Goal: Task Accomplishment & Management: Complete application form

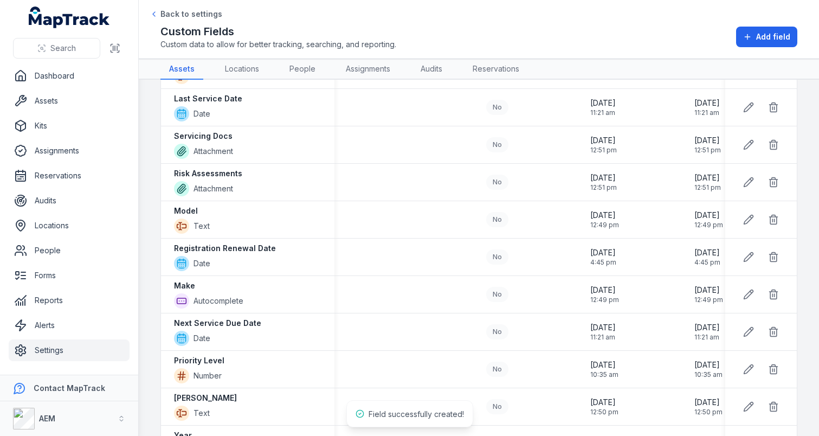
scroll to position [117, 0]
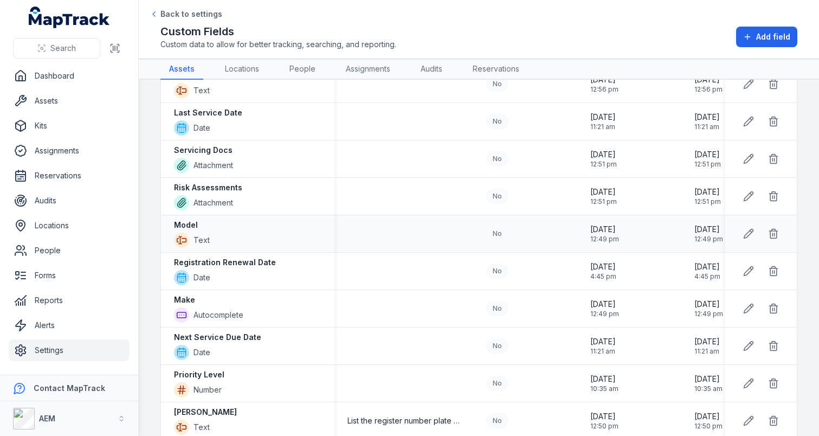
click at [317, 219] on div "Model Text" at bounding box center [248, 233] width 174 height 37
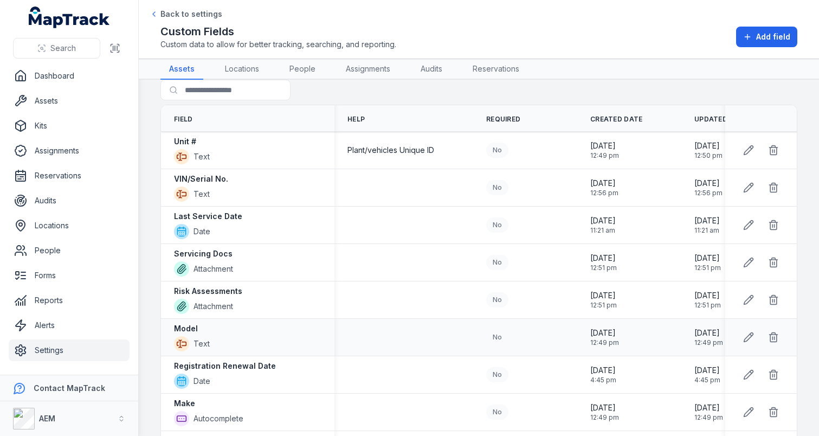
scroll to position [0, 0]
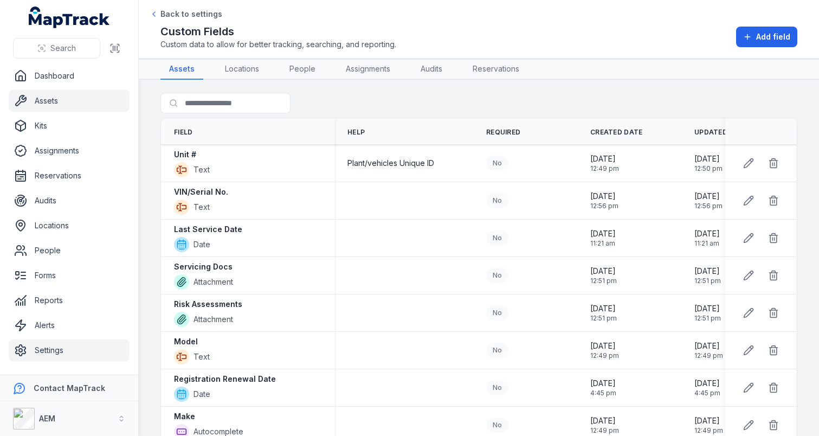
click at [72, 102] on link "Assets" at bounding box center [69, 101] width 121 height 22
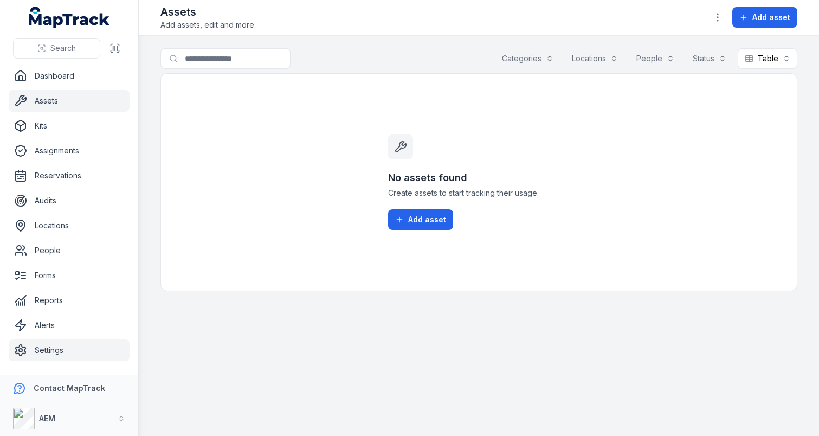
click at [29, 345] on link "Settings" at bounding box center [69, 350] width 121 height 22
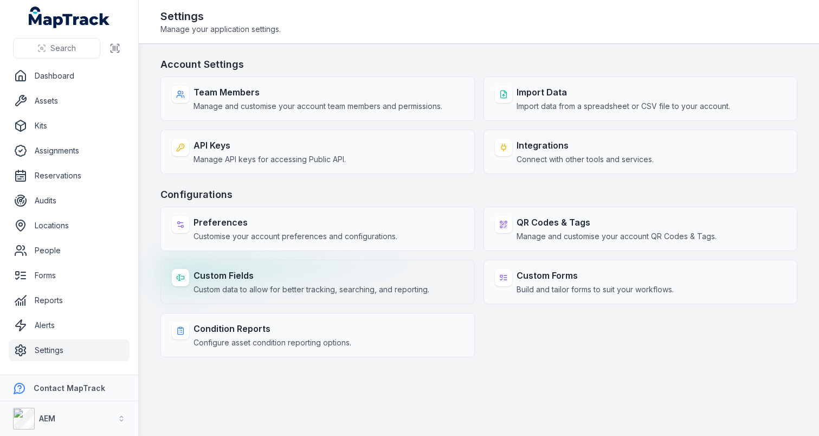
click at [264, 284] on div "Custom Fields Custom data to allow for better tracking, searching, and reportin…" at bounding box center [312, 282] width 236 height 26
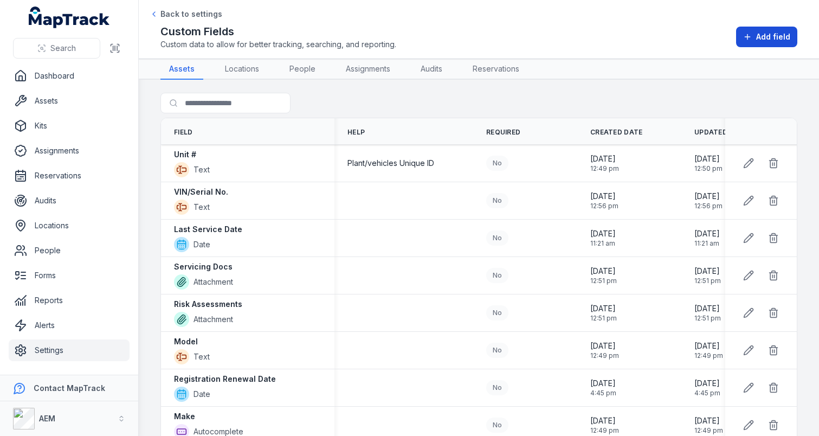
click at [751, 40] on icon at bounding box center [747, 37] width 9 height 9
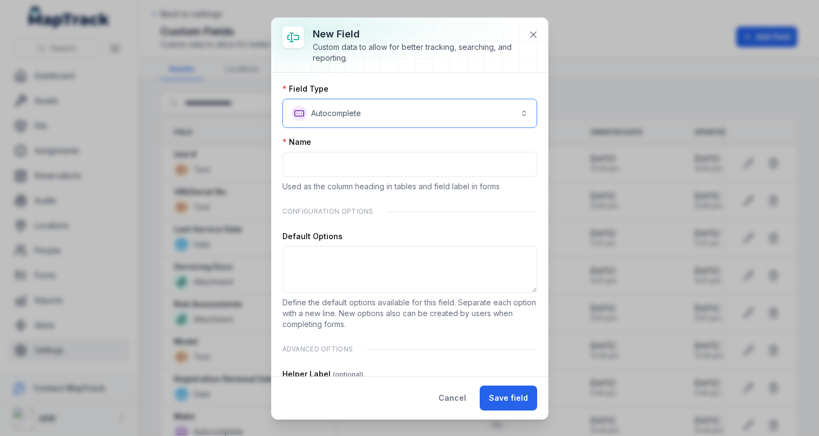
click at [409, 123] on button "**********" at bounding box center [410, 113] width 255 height 29
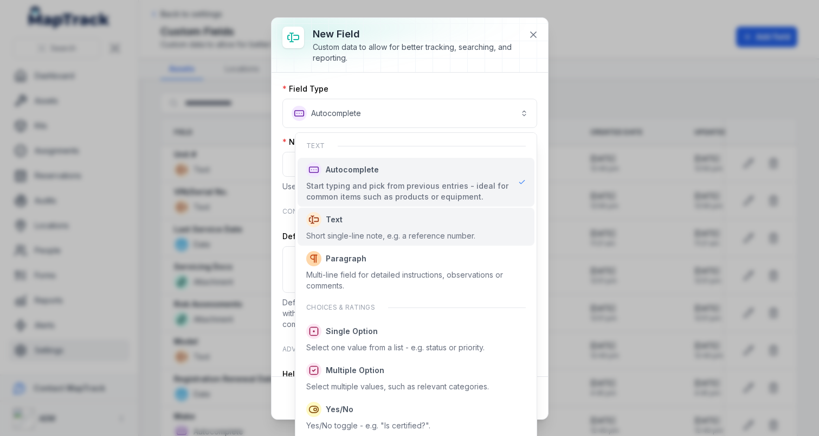
click at [435, 242] on div "Text Short single-line note, e.g. a reference number." at bounding box center [416, 227] width 237 height 38
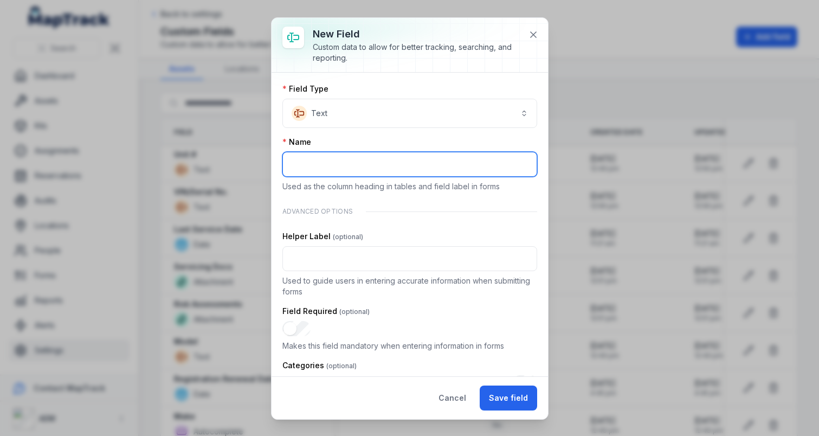
click at [399, 172] on input ":r33:-form-item-label" at bounding box center [410, 164] width 255 height 25
paste input "**********"
type input "**********"
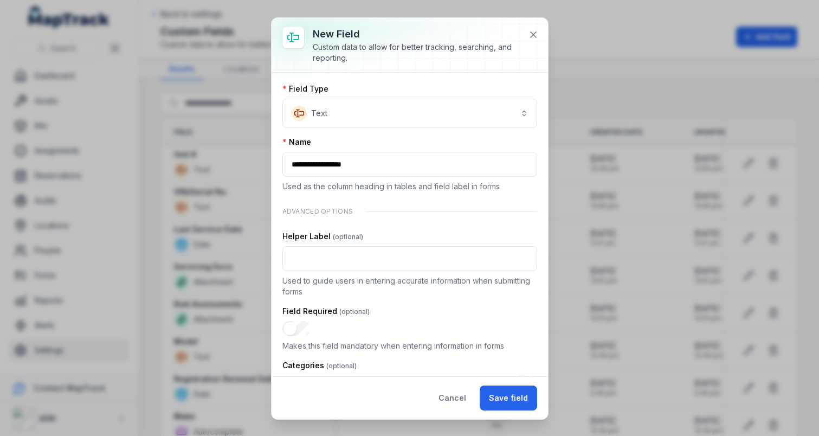
click at [436, 145] on div "Name" at bounding box center [410, 142] width 255 height 11
click at [508, 394] on button "Save field" at bounding box center [508, 398] width 57 height 25
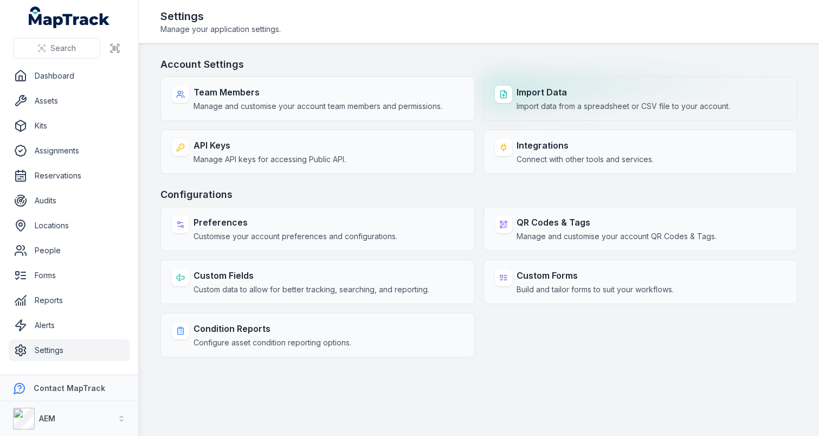
click at [560, 81] on div "Import Data Import data from a spreadsheet or CSV file to your account." at bounding box center [641, 98] width 315 height 44
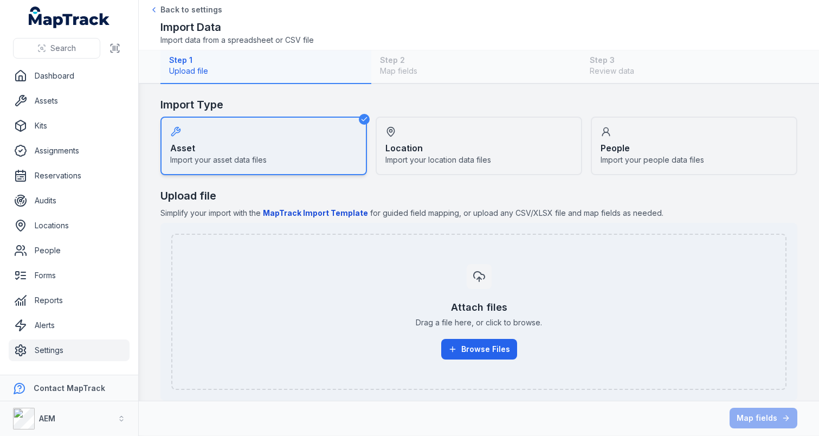
click at [559, 68] on div "Step 1 Upload file Step 2 Map fields Step 3 Review data" at bounding box center [479, 67] width 637 height 34
click at [468, 348] on button "Browse Files" at bounding box center [479, 349] width 76 height 21
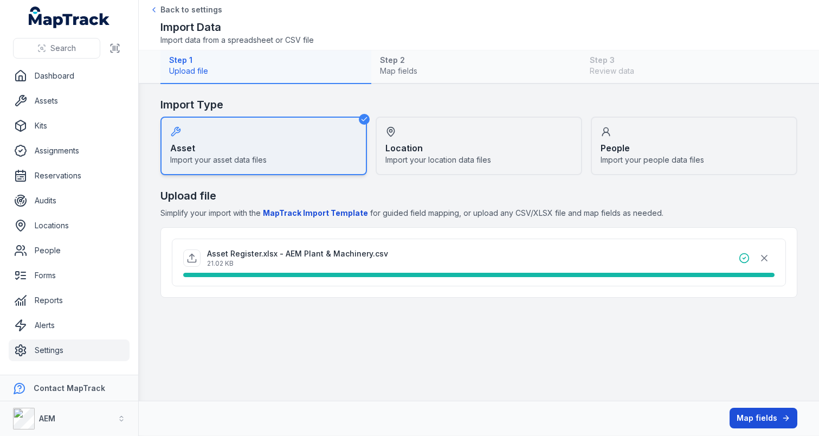
click at [756, 420] on button "Map fields" at bounding box center [764, 418] width 68 height 21
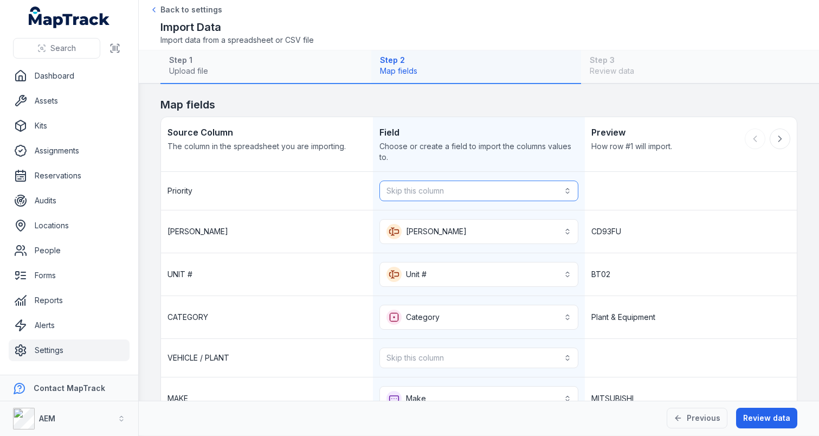
click at [456, 189] on button "Skip this column" at bounding box center [479, 191] width 199 height 21
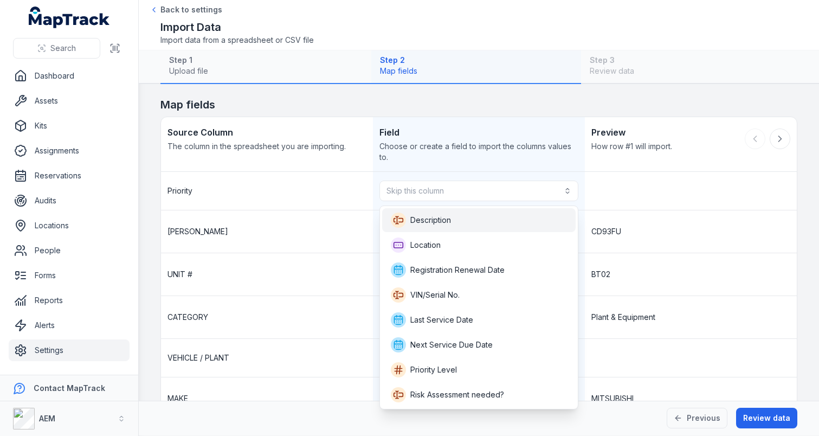
click at [439, 225] on span "Description" at bounding box center [430, 220] width 41 height 11
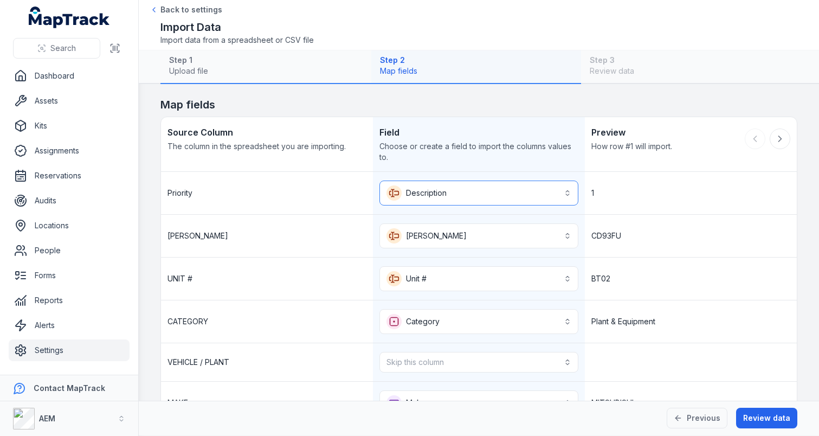
click at [455, 194] on button "**********" at bounding box center [479, 193] width 199 height 25
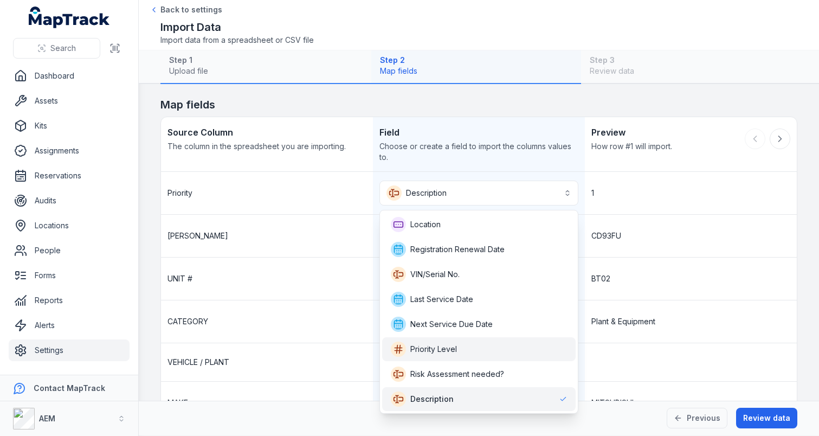
click at [438, 347] on span "Priority Level" at bounding box center [433, 349] width 47 height 11
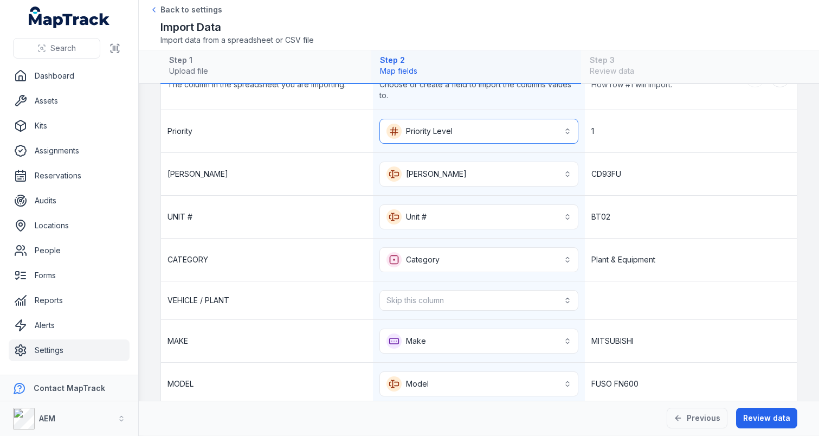
scroll to position [72, 0]
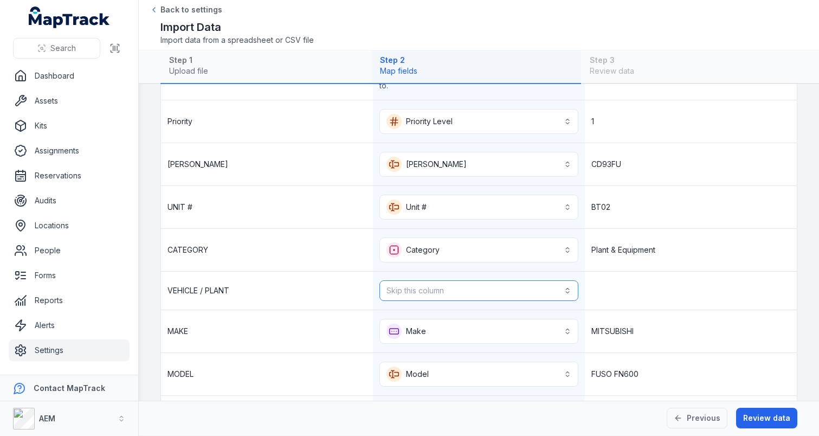
click at [448, 291] on button "Skip this column" at bounding box center [479, 290] width 199 height 21
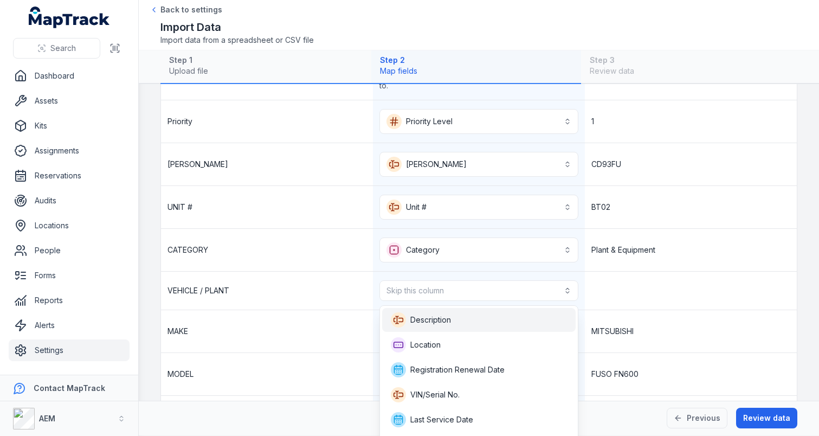
click at [444, 316] on span "Description" at bounding box center [430, 320] width 41 height 11
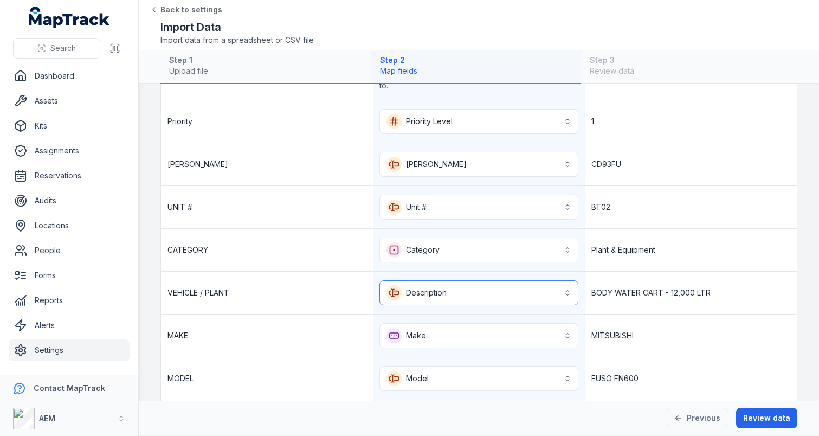
scroll to position [227, 0]
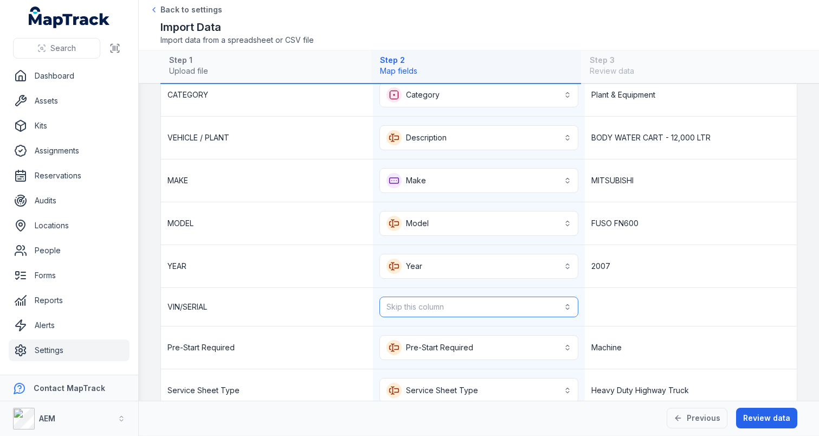
click at [451, 305] on button "Skip this column" at bounding box center [479, 307] width 199 height 21
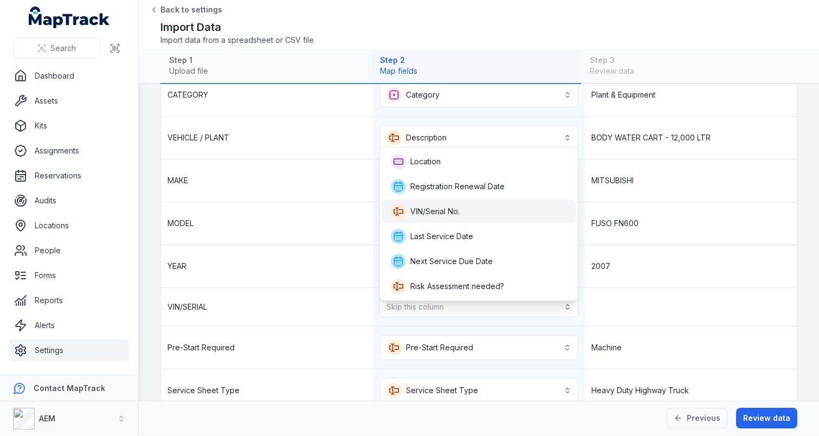
click at [467, 212] on div "VIN/Serial No." at bounding box center [479, 211] width 176 height 15
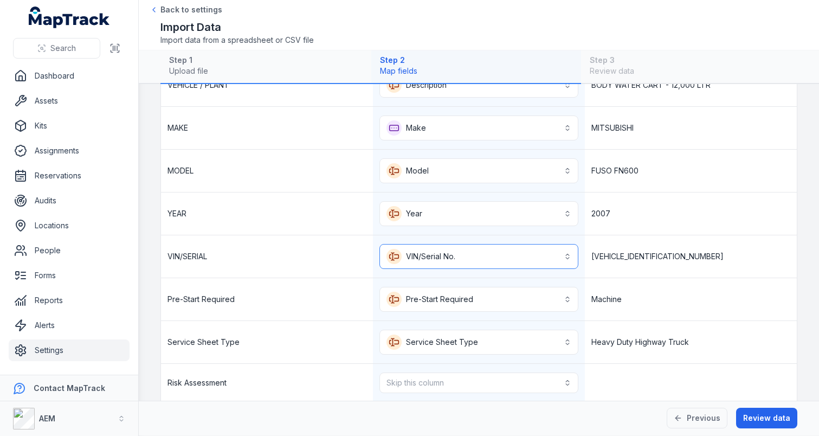
scroll to position [332, 0]
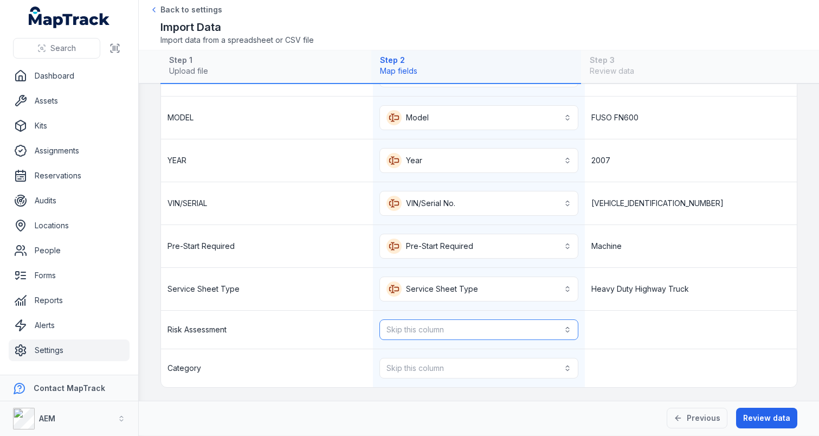
click at [450, 329] on button "Skip this column" at bounding box center [479, 329] width 199 height 21
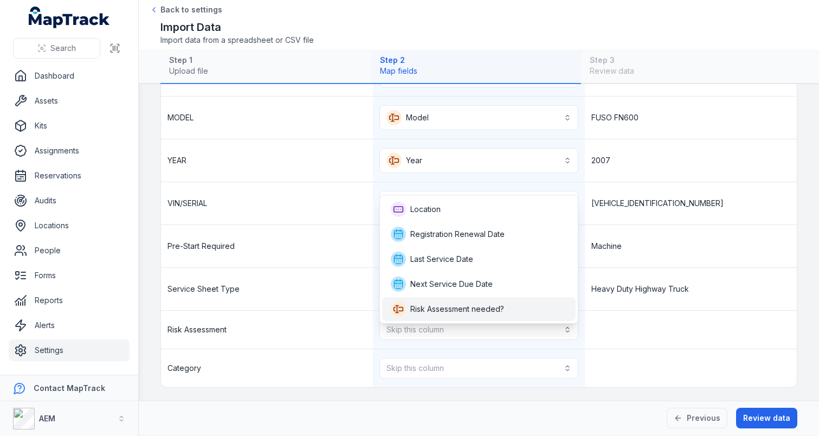
click at [457, 304] on span "Risk Assessment needed?" at bounding box center [457, 309] width 94 height 11
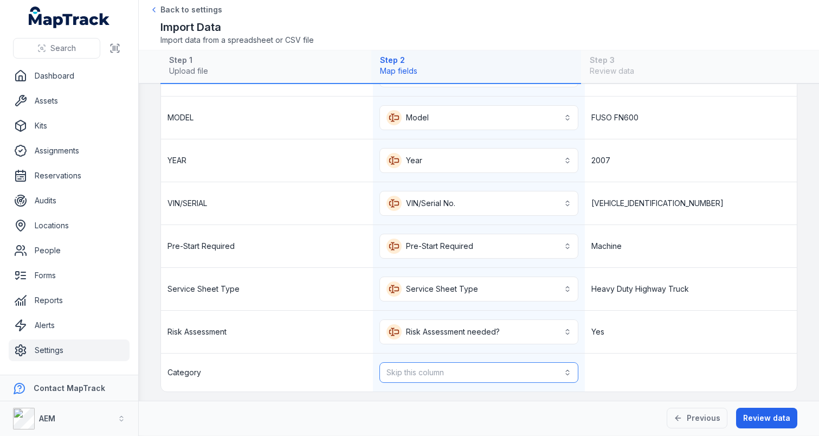
click at [438, 374] on button "Skip this column" at bounding box center [479, 372] width 199 height 21
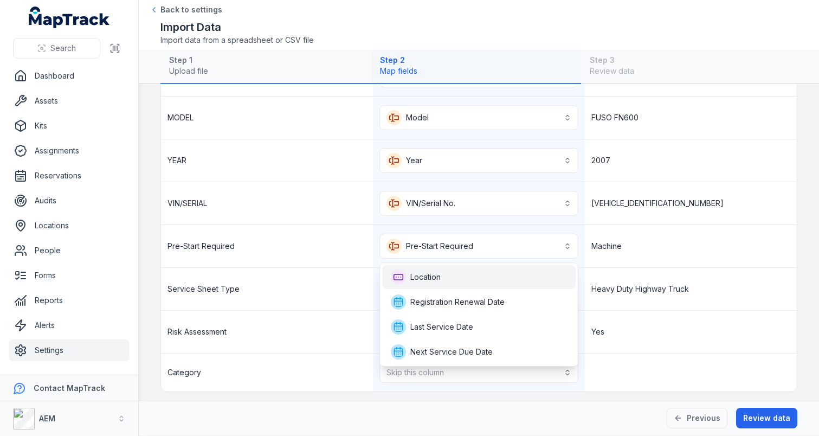
click at [460, 284] on div "Location" at bounding box center [479, 277] width 176 height 15
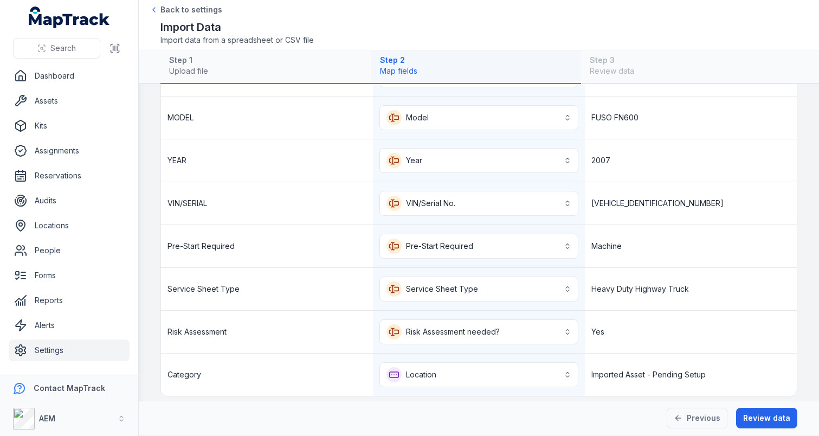
click at [707, 317] on div "Yes" at bounding box center [691, 332] width 212 height 42
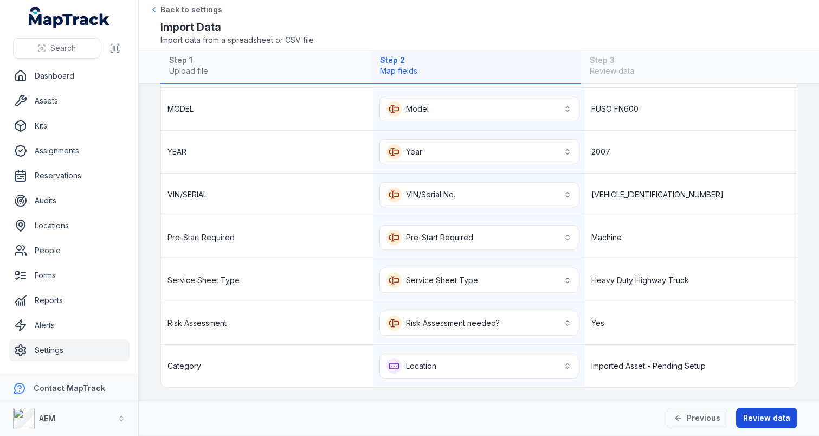
click at [767, 418] on button "Review data" at bounding box center [766, 418] width 61 height 21
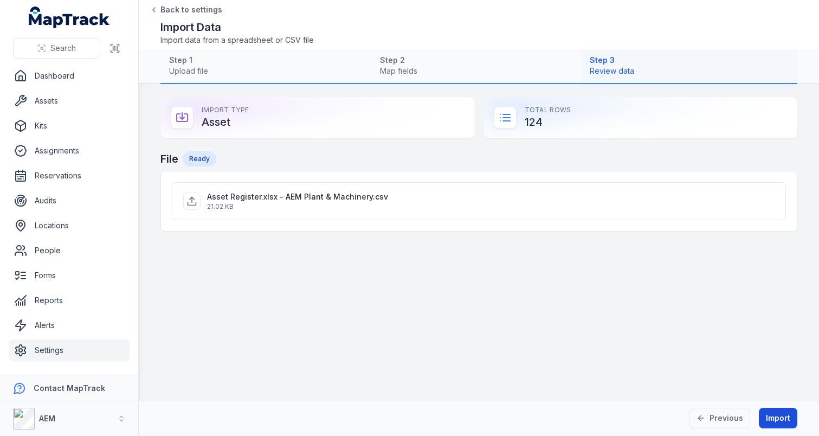
click at [780, 425] on button "Import" at bounding box center [778, 418] width 39 height 21
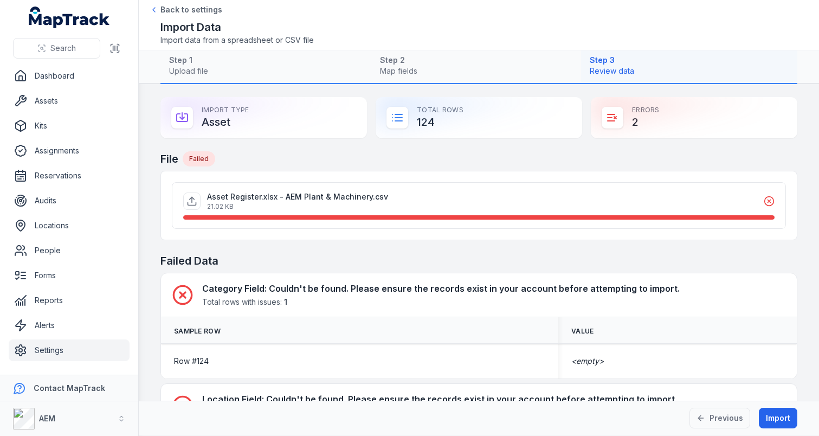
scroll to position [101, 0]
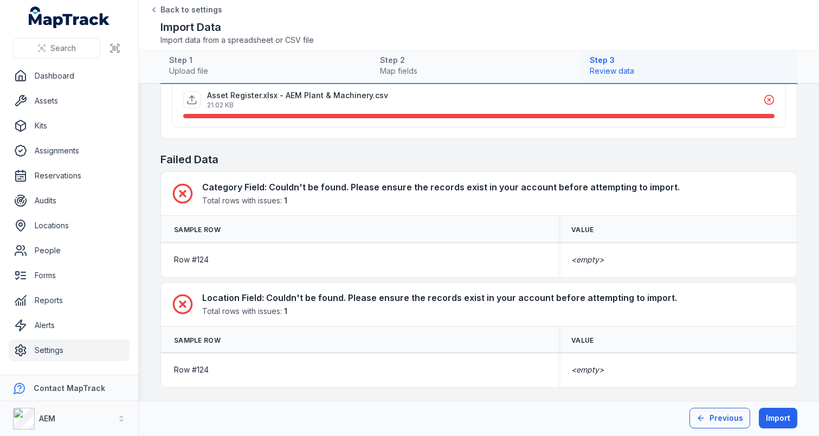
click at [726, 426] on button "Previous" at bounding box center [720, 418] width 61 height 21
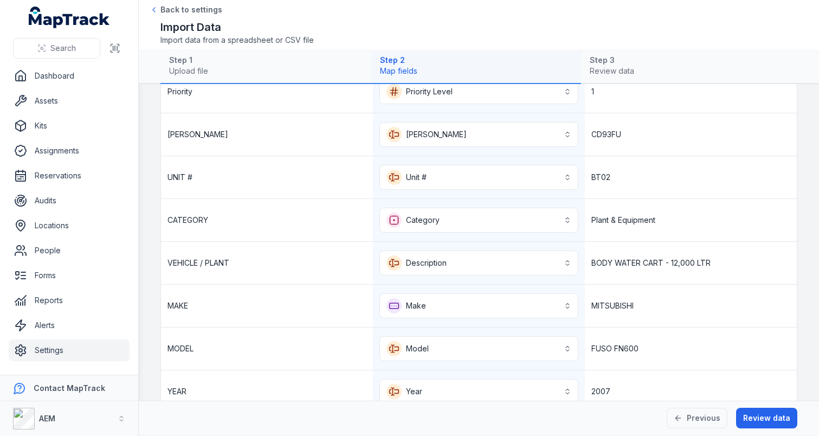
click at [694, 431] on div "Previous Review data" at bounding box center [479, 418] width 681 height 35
click at [694, 426] on button "Previous" at bounding box center [697, 418] width 61 height 21
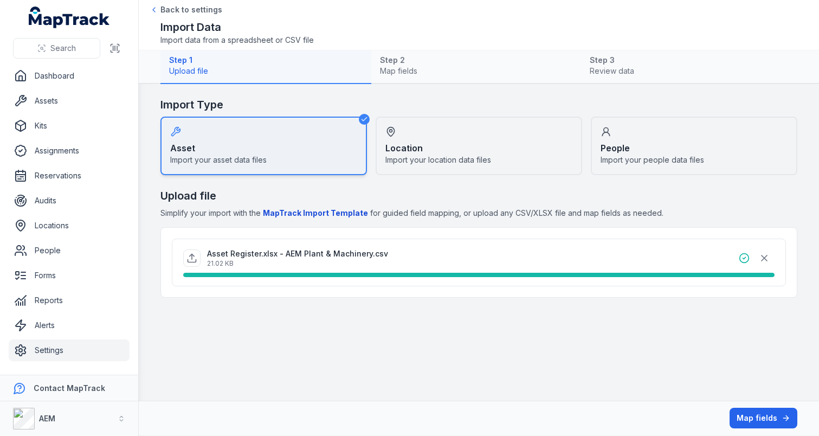
scroll to position [0, 0]
click at [765, 258] on icon "button" at bounding box center [764, 257] width 5 height 5
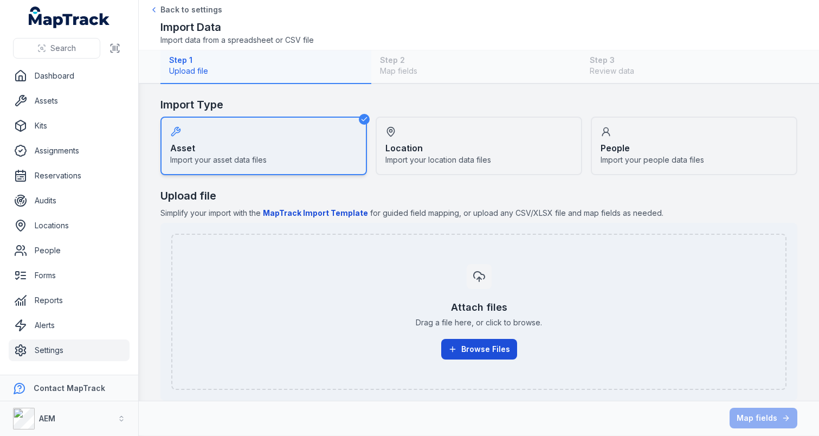
click at [467, 342] on button "Browse Files" at bounding box center [479, 349] width 76 height 21
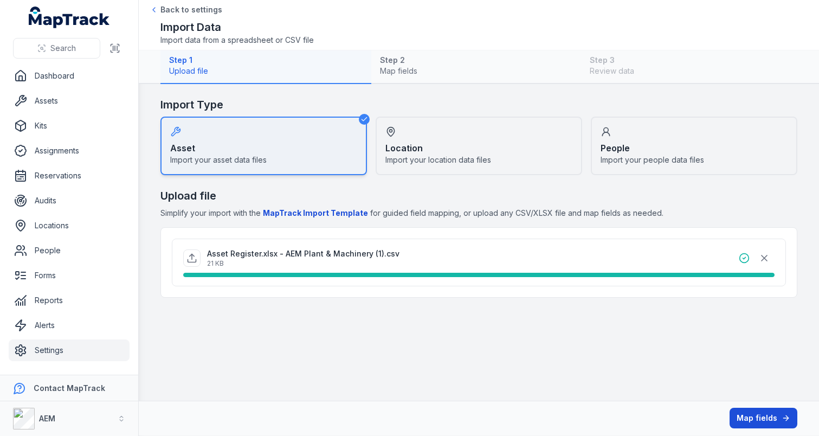
click at [759, 415] on button "Map fields" at bounding box center [764, 418] width 68 height 21
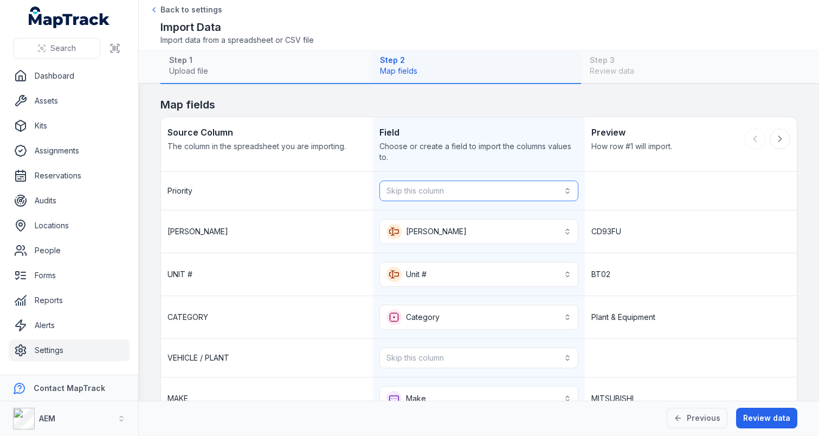
click at [480, 194] on button "Skip this column" at bounding box center [479, 191] width 199 height 21
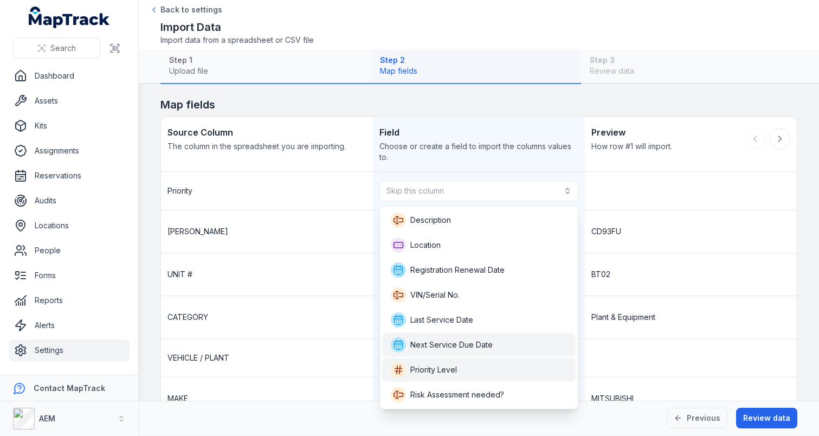
click at [449, 359] on div "Priority Level" at bounding box center [479, 370] width 194 height 24
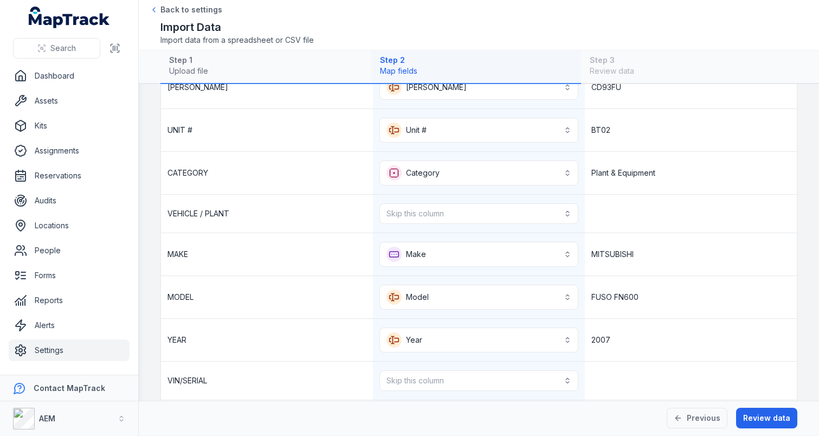
scroll to position [166, 0]
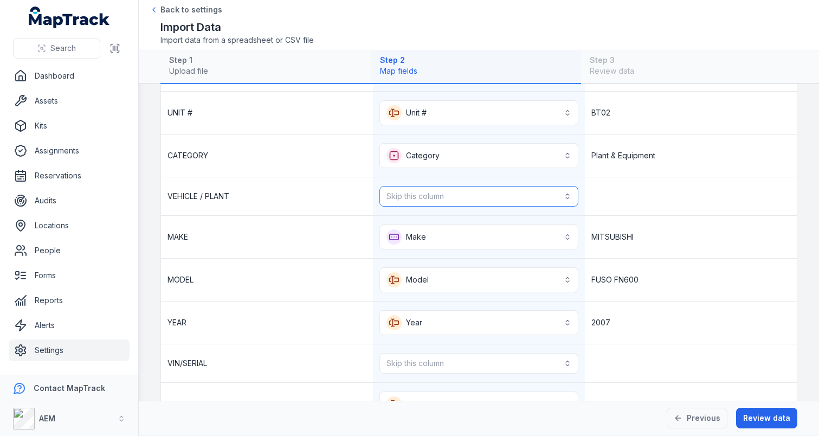
click at [456, 198] on button "Skip this column" at bounding box center [479, 196] width 199 height 21
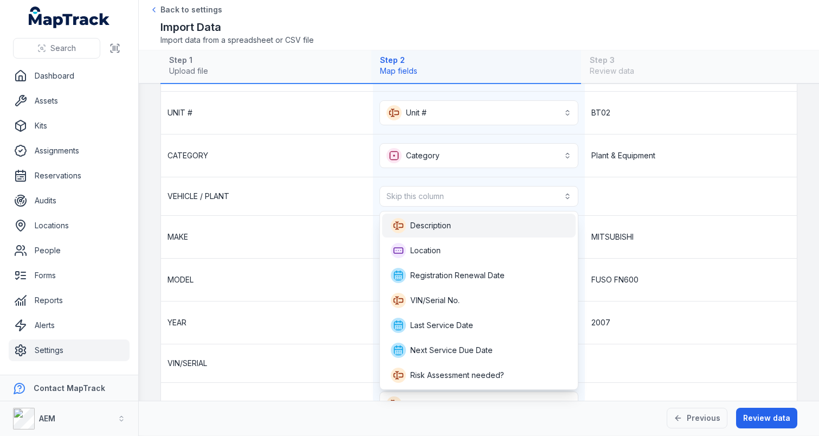
click at [486, 230] on div "Description" at bounding box center [479, 225] width 176 height 15
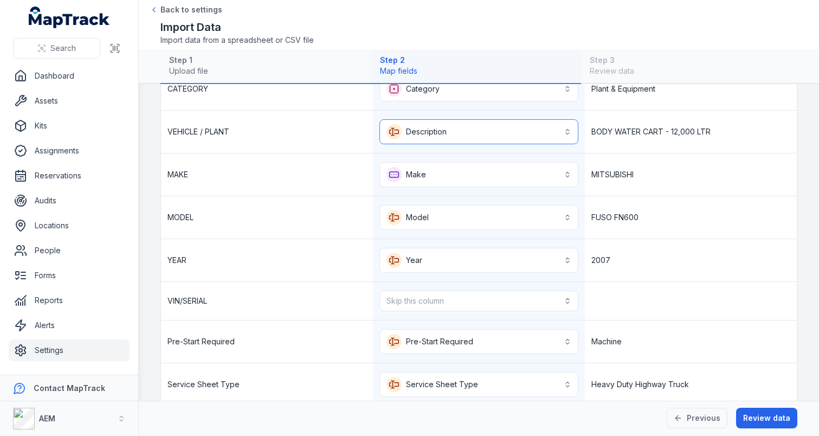
scroll to position [328, 0]
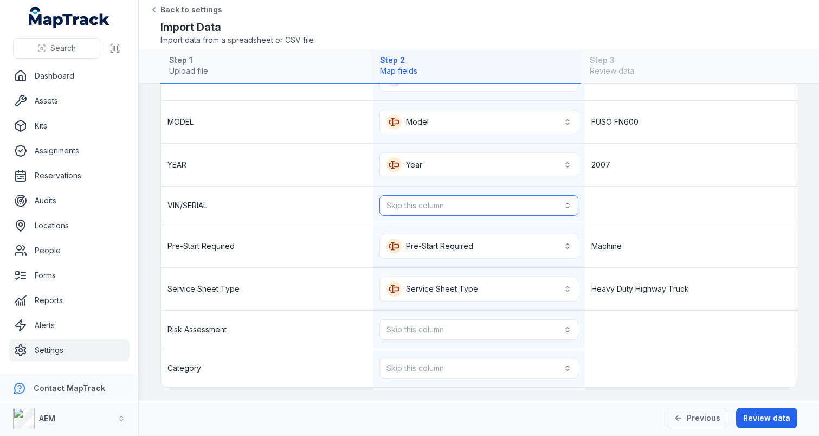
click at [466, 210] on button "Skip this column" at bounding box center [479, 205] width 199 height 21
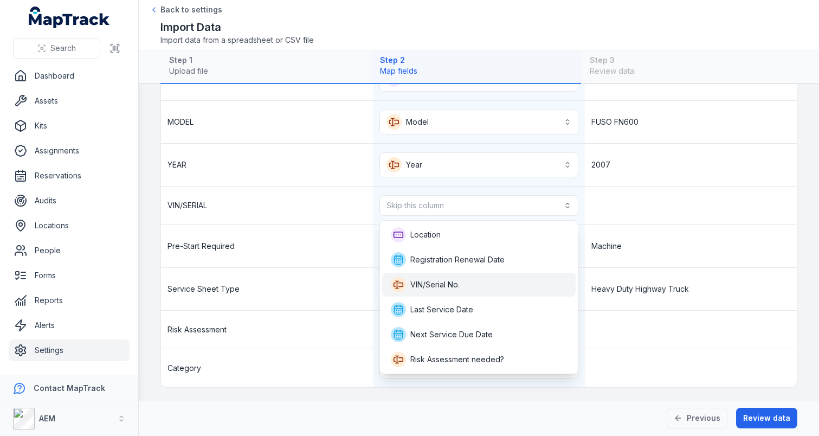
click at [447, 283] on span "VIN/Serial No." at bounding box center [434, 284] width 49 height 11
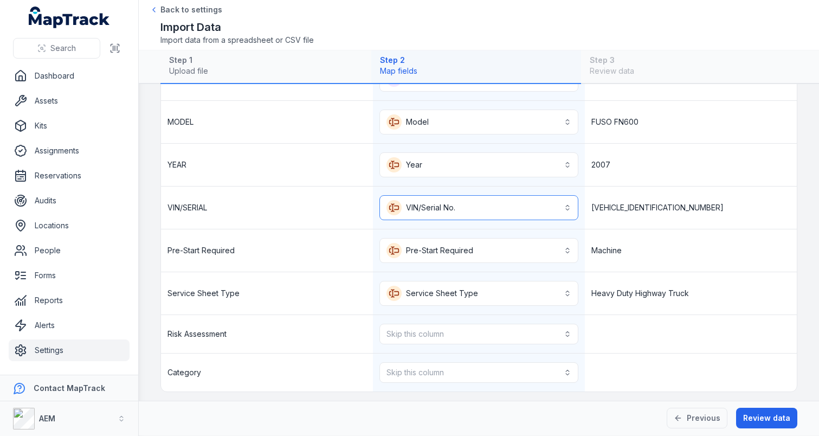
scroll to position [332, 0]
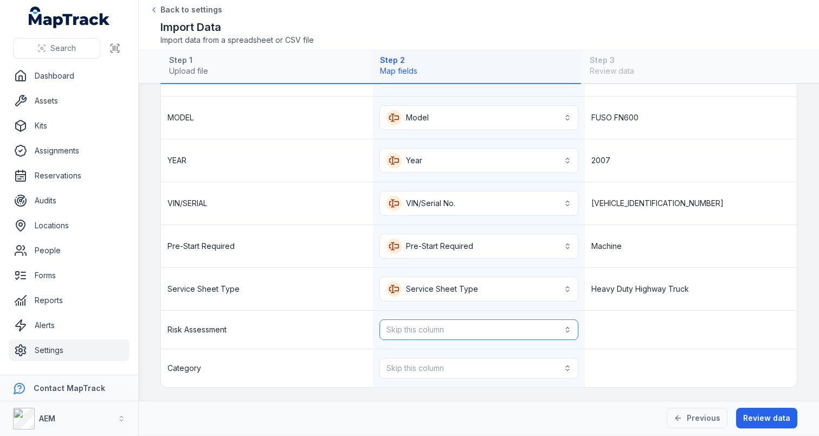
click at [434, 330] on button "Skip this column" at bounding box center [479, 329] width 199 height 21
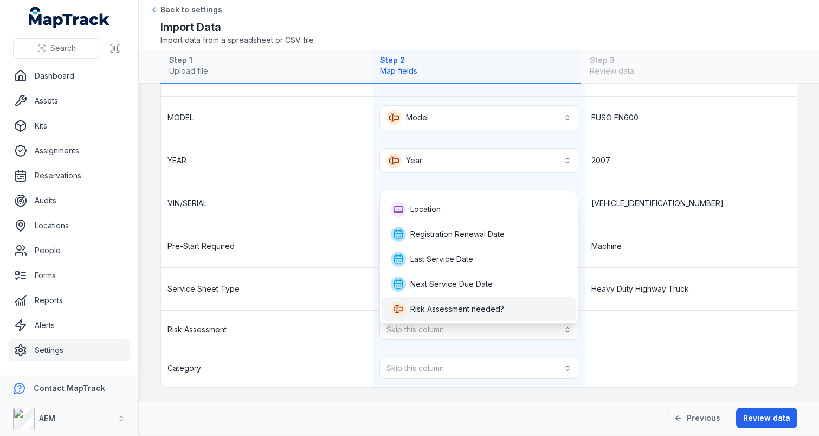
click at [445, 312] on span "Risk Assessment needed?" at bounding box center [457, 309] width 94 height 11
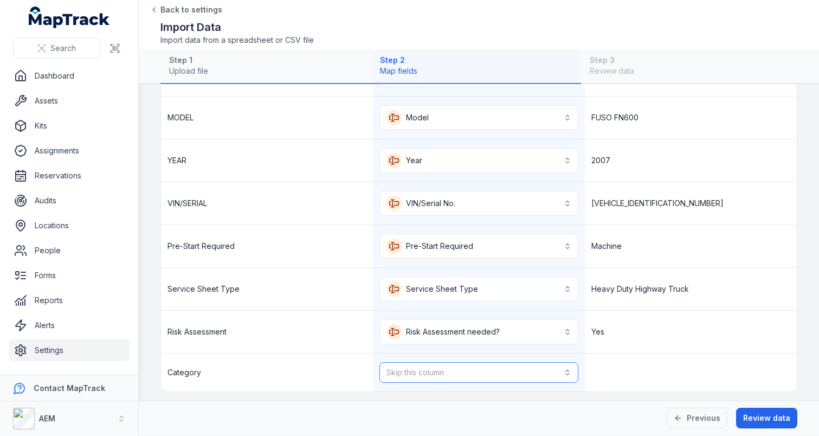
click at [438, 370] on button "Skip this column" at bounding box center [479, 372] width 199 height 21
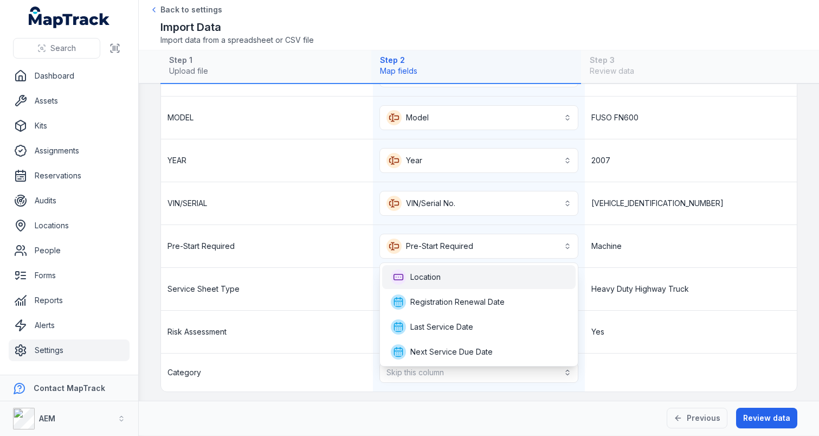
click at [466, 276] on div "Location" at bounding box center [479, 277] width 176 height 15
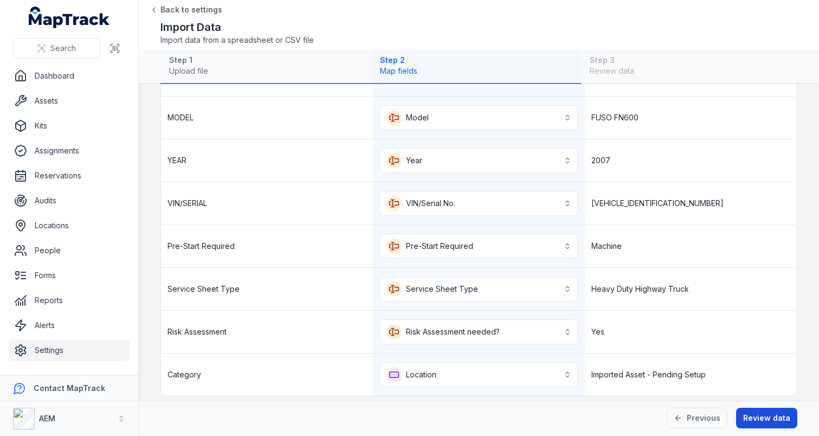
click at [754, 410] on button "Review data" at bounding box center [766, 418] width 61 height 21
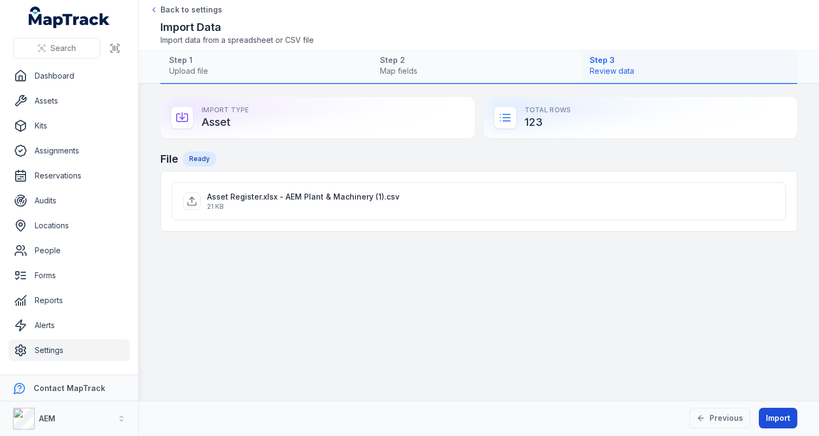
scroll to position [0, 0]
click at [773, 410] on button "Import" at bounding box center [778, 418] width 39 height 21
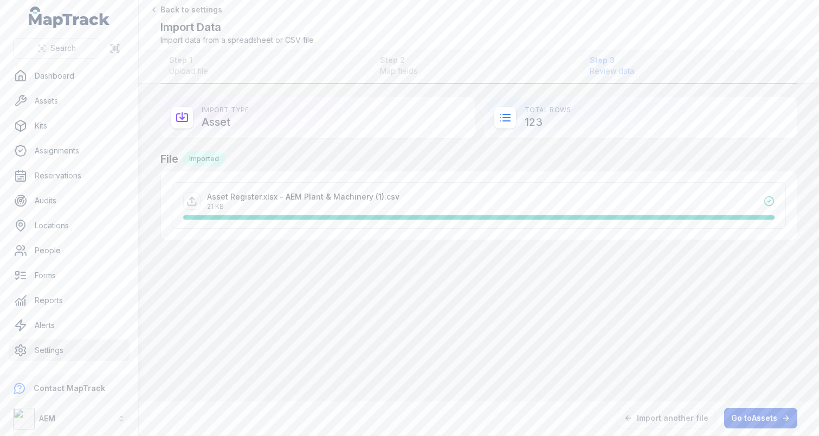
click at [738, 412] on link "Go to Assets" at bounding box center [760, 418] width 73 height 21
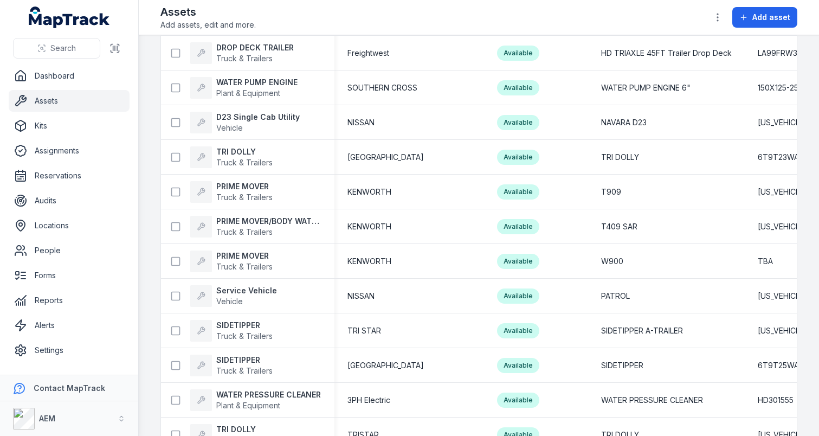
scroll to position [1425, 0]
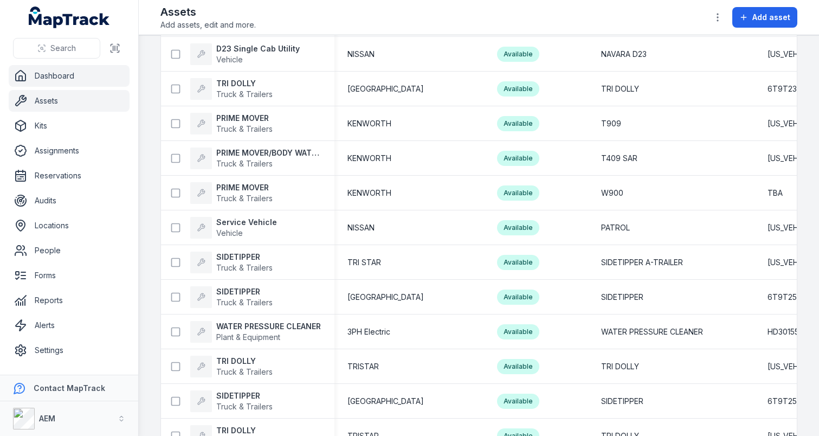
click at [34, 76] on link "Dashboard" at bounding box center [69, 76] width 121 height 22
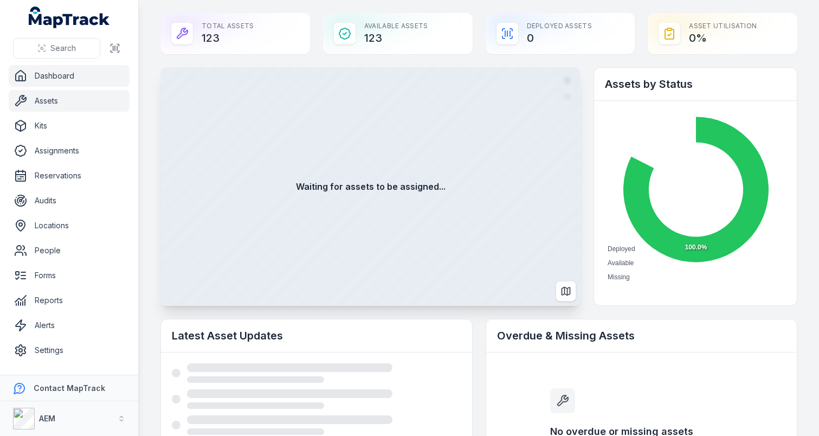
click at [106, 108] on link "Assets" at bounding box center [69, 101] width 121 height 22
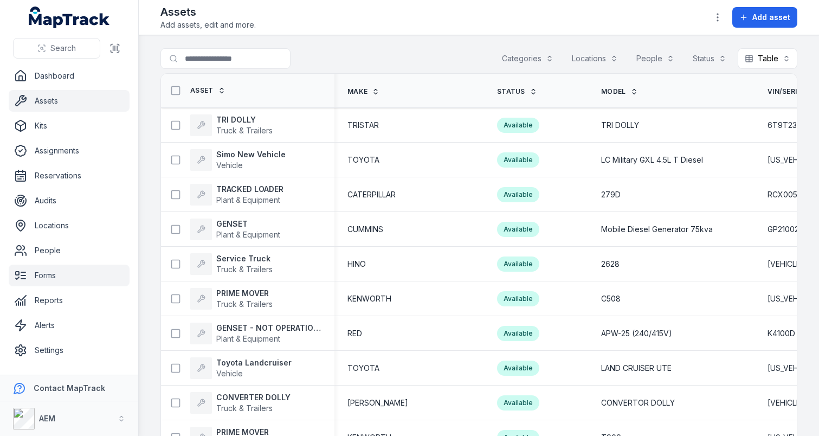
click at [52, 280] on link "Forms" at bounding box center [69, 276] width 121 height 22
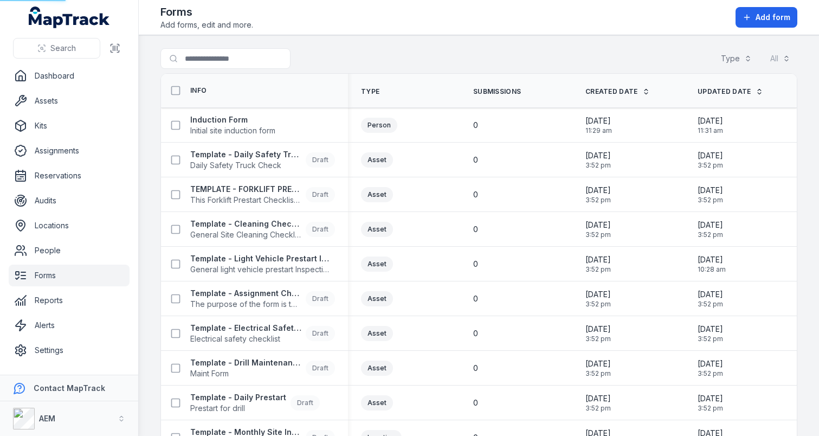
click at [146, 218] on main "Search for forms Type All Info Type Submissions Created Date Updated Date Induc…" at bounding box center [479, 235] width 681 height 401
click at [759, 16] on span "Add form" at bounding box center [773, 17] width 35 height 11
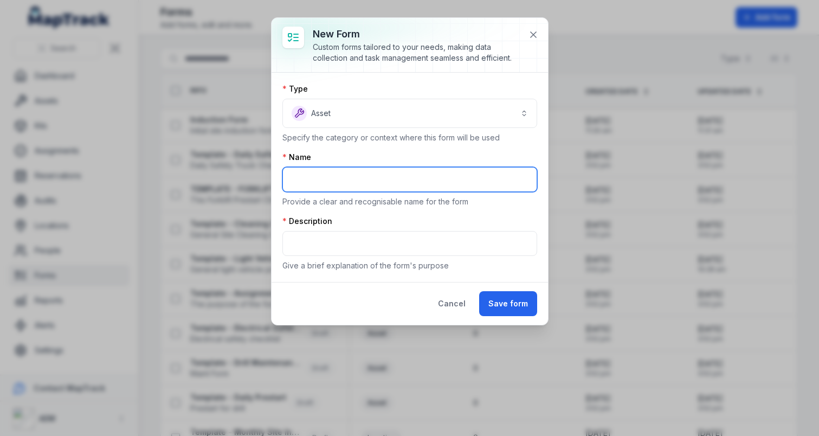
click at [325, 170] on input "text" at bounding box center [410, 179] width 255 height 25
type input "**********"
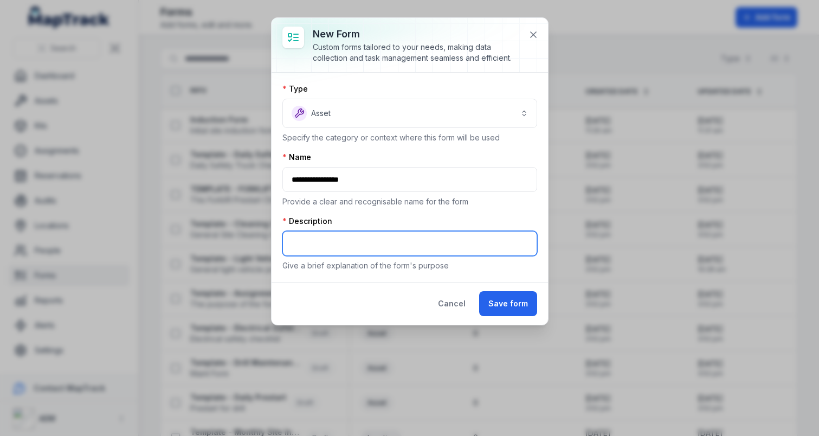
click at [323, 238] on input "text" at bounding box center [410, 243] width 255 height 25
click at [288, 242] on input "**********" at bounding box center [410, 243] width 255 height 25
type input "**********"
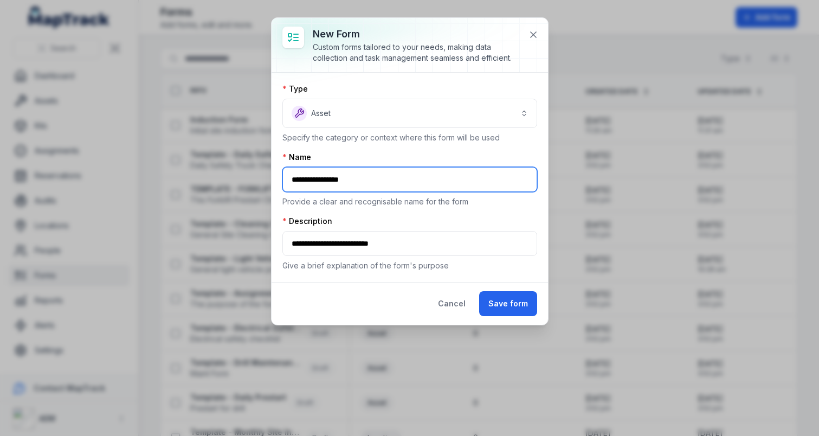
drag, startPoint x: 325, startPoint y: 176, endPoint x: 289, endPoint y: 176, distance: 35.8
click at [289, 176] on input "**********" at bounding box center [410, 179] width 255 height 25
click at [291, 177] on input "**********" at bounding box center [410, 179] width 255 height 25
drag, startPoint x: 326, startPoint y: 177, endPoint x: 265, endPoint y: 177, distance: 61.3
click at [265, 177] on div "**********" at bounding box center [409, 218] width 819 height 436
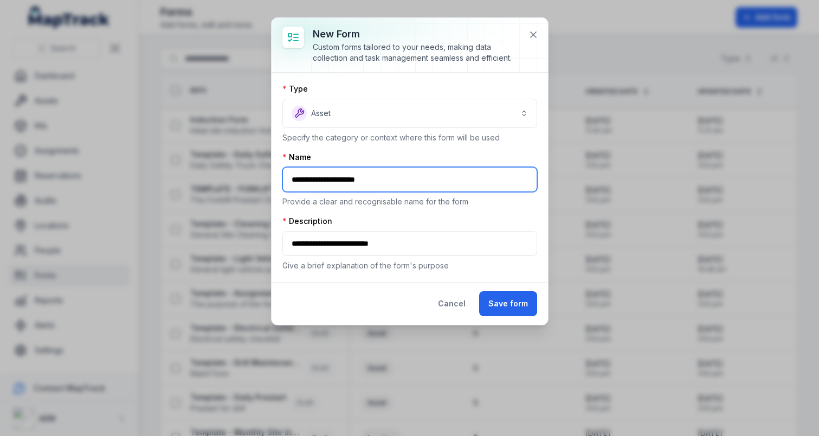
click at [383, 182] on input "**********" at bounding box center [410, 179] width 255 height 25
type input "**********"
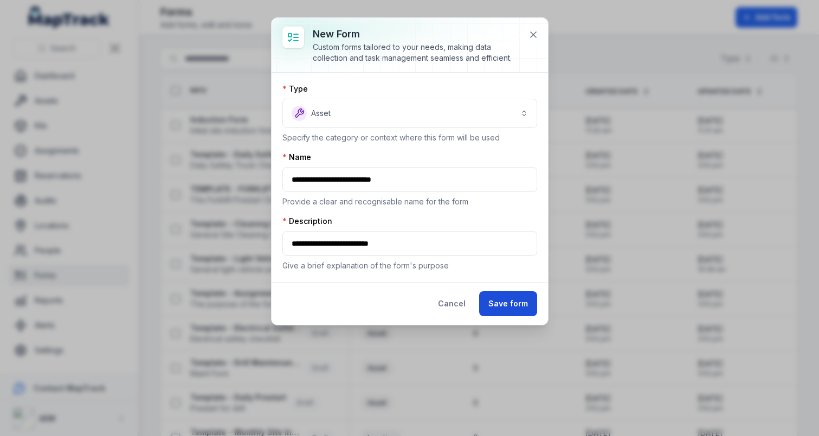
click at [506, 303] on button "Save form" at bounding box center [508, 303] width 58 height 25
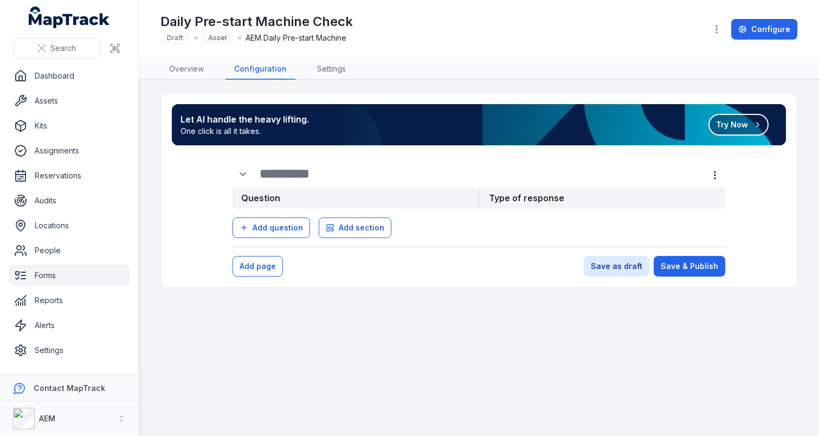
click at [737, 130] on button "Try Now" at bounding box center [739, 125] width 60 height 22
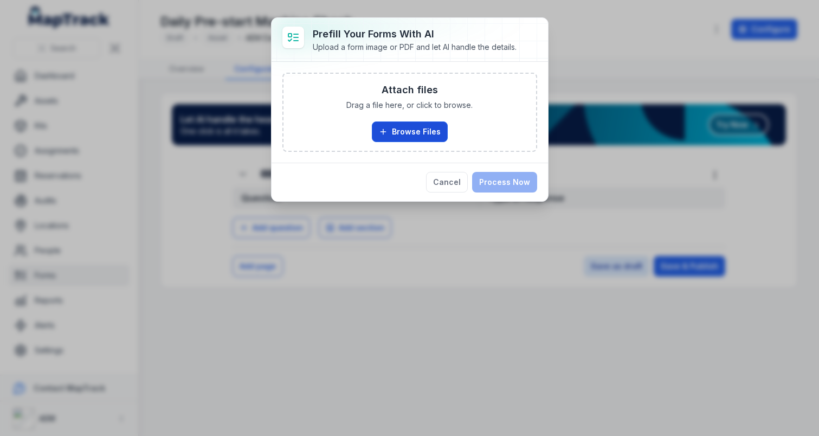
click at [420, 133] on button "Browse Files" at bounding box center [410, 131] width 76 height 21
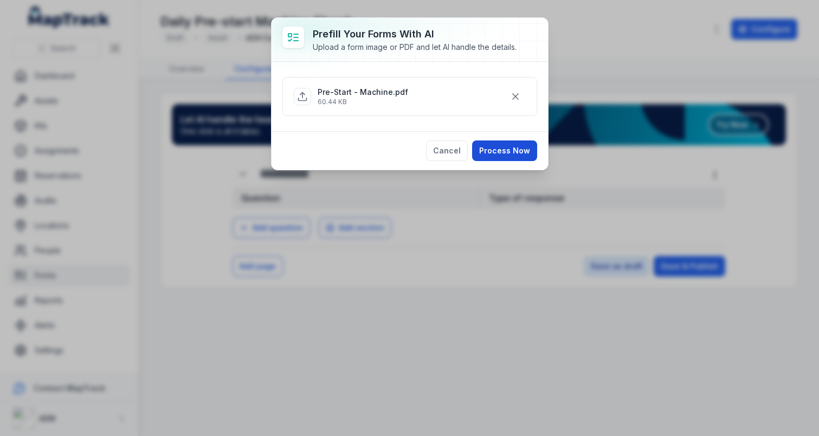
click at [498, 146] on button "Process Now" at bounding box center [504, 150] width 65 height 21
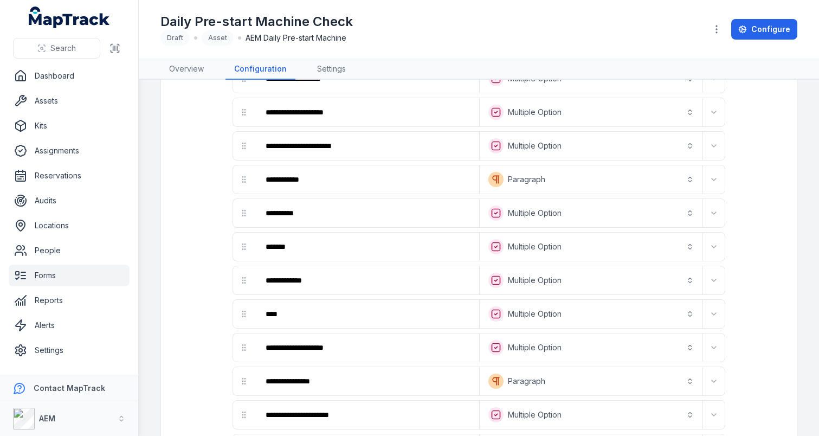
scroll to position [595, 0]
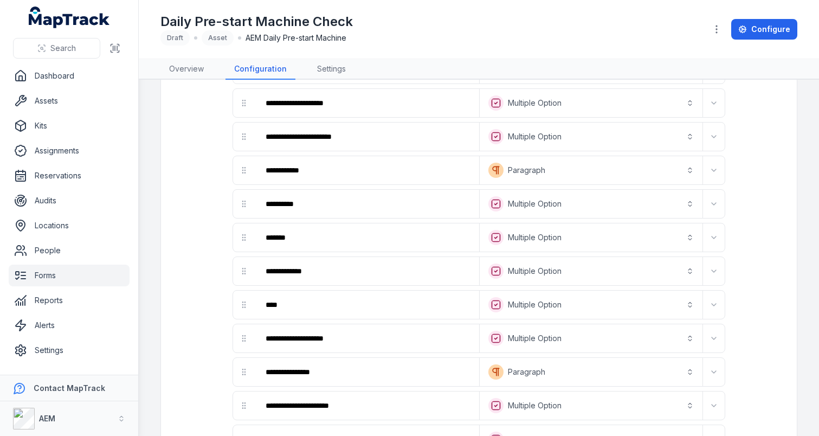
click at [561, 230] on button "**********" at bounding box center [591, 238] width 219 height 24
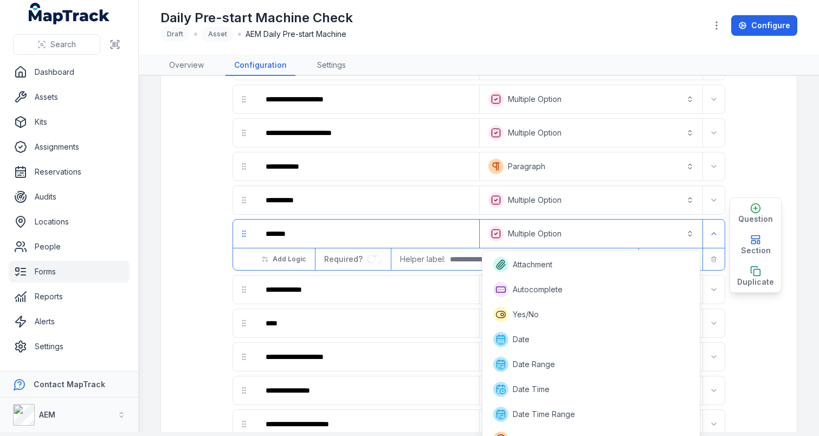
scroll to position [115, 0]
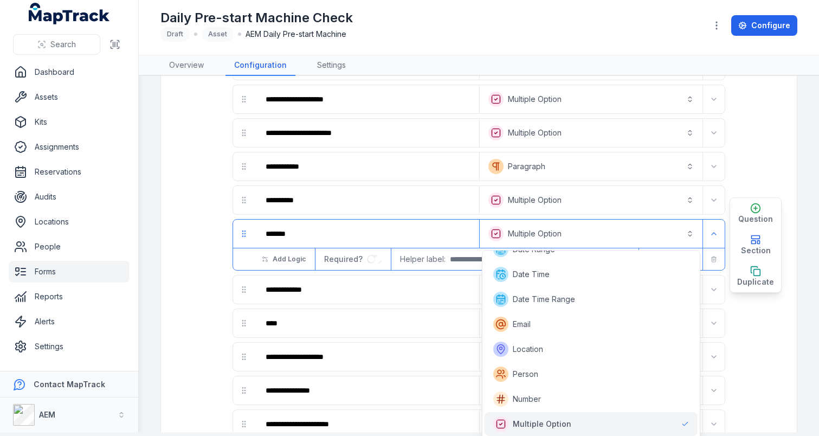
click at [739, 178] on div "**********" at bounding box center [479, 87] width 597 height 1068
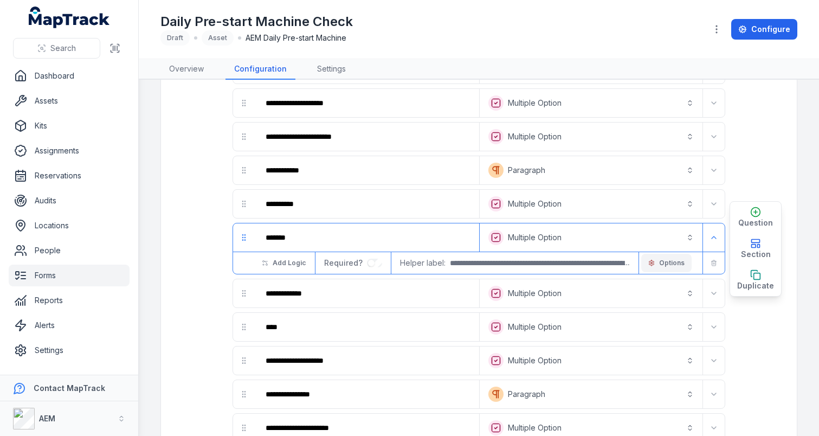
click at [668, 262] on span "Options" at bounding box center [671, 263] width 25 height 9
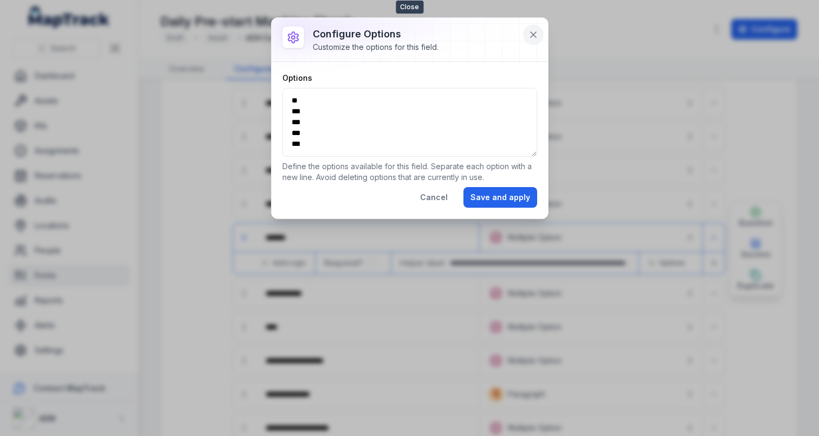
click at [534, 36] on icon at bounding box center [533, 34] width 11 height 11
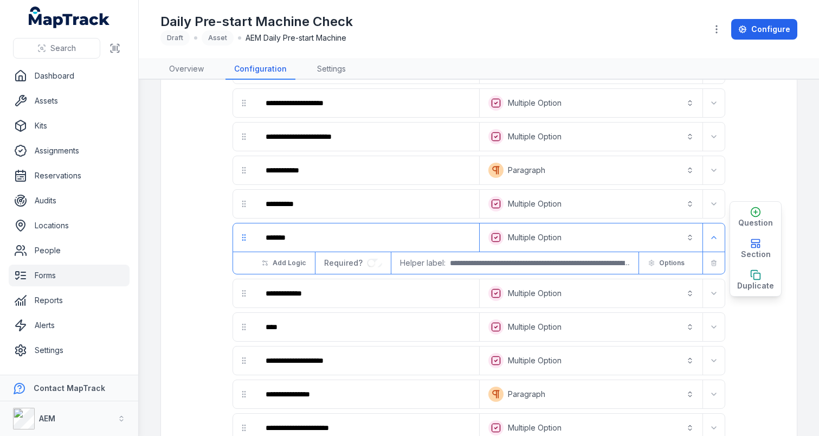
click at [225, 211] on div "**********" at bounding box center [479, 90] width 597 height 1068
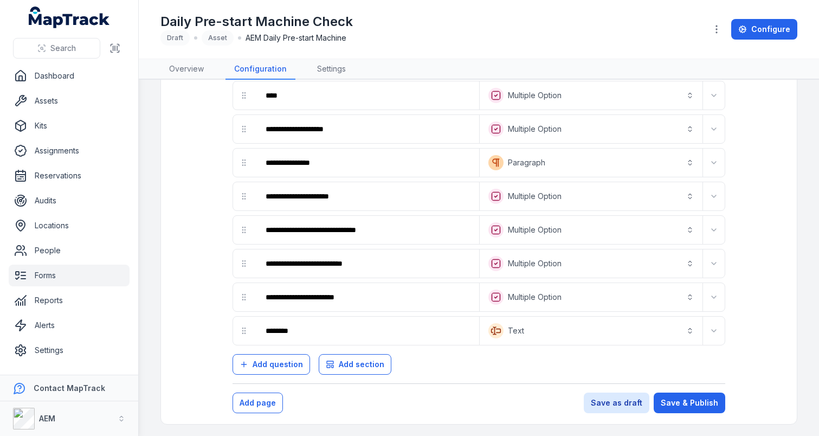
scroll to position [829, 0]
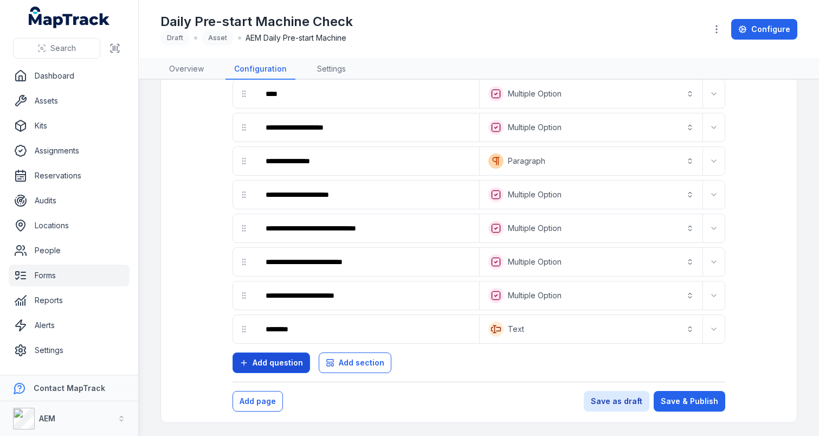
click at [279, 368] on span "Add question" at bounding box center [278, 362] width 50 height 11
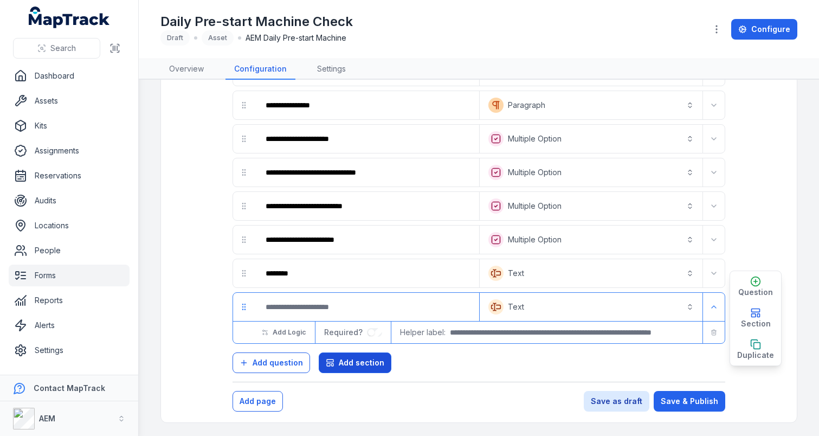
click at [336, 362] on button "Add section" at bounding box center [355, 362] width 73 height 21
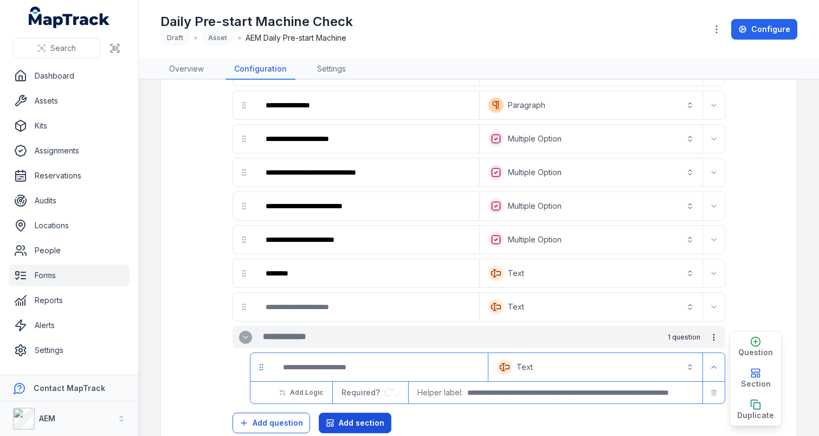
scroll to position [922, 0]
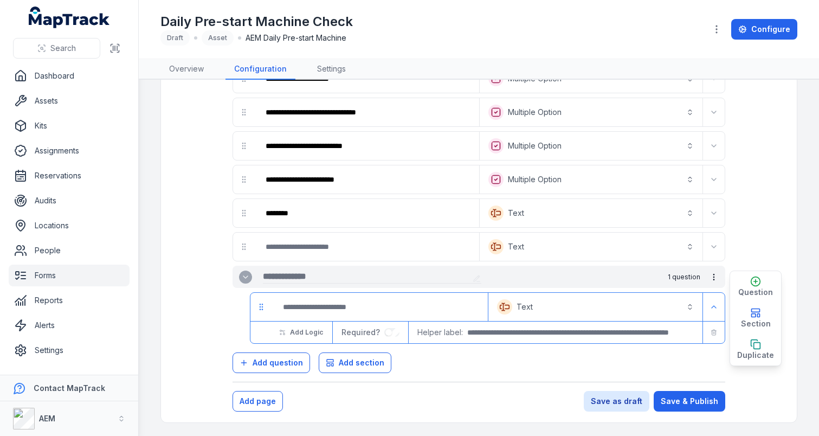
click at [352, 277] on input "text" at bounding box center [366, 276] width 206 height 13
type input "*"
type input "**********"
click at [368, 307] on input ":reh:-form-item-label" at bounding box center [379, 307] width 211 height 24
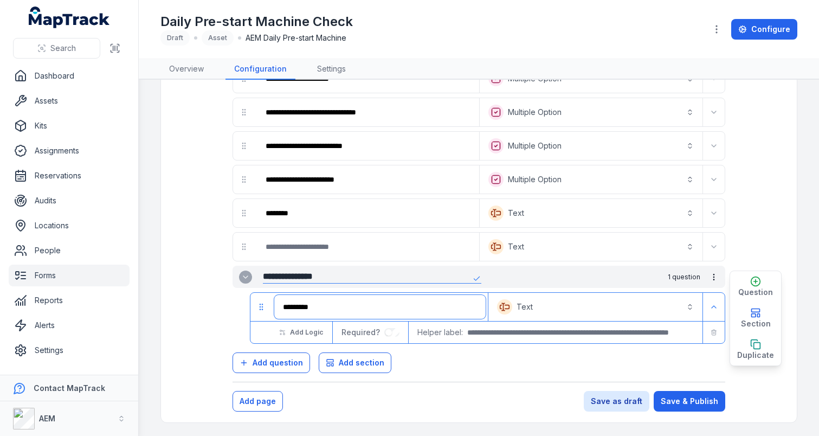
type input "*********"
click at [543, 313] on button "Text *******" at bounding box center [596, 307] width 210 height 24
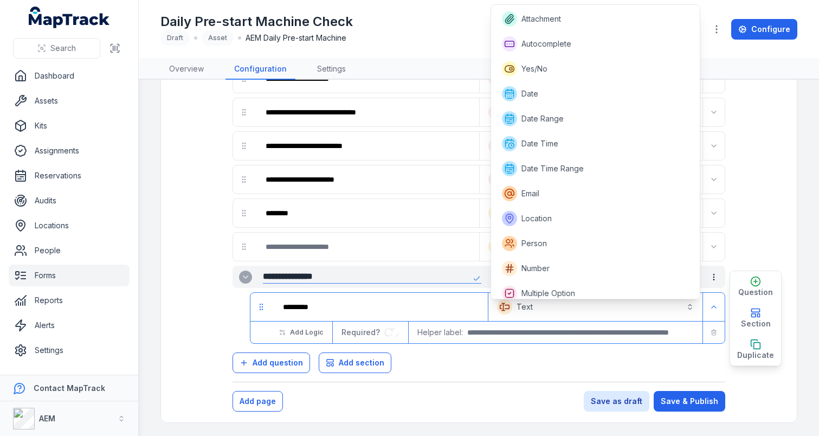
scroll to position [81, 0]
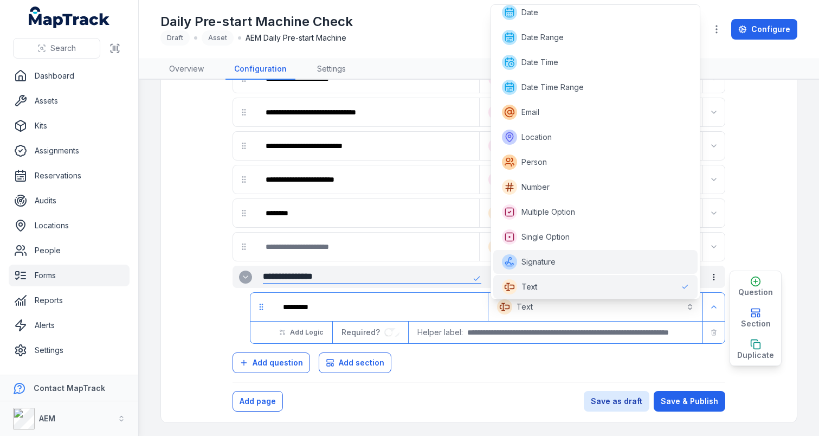
click at [551, 264] on span "Signature" at bounding box center [539, 261] width 34 height 11
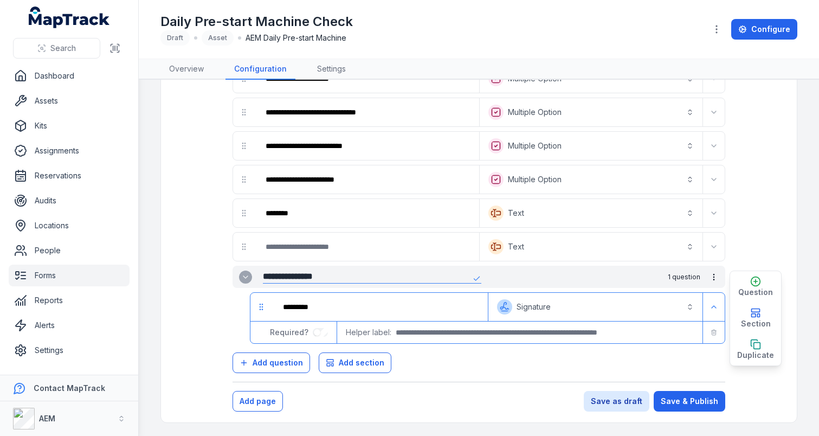
click at [525, 393] on div "Add page Save as draft Save & Publish" at bounding box center [479, 401] width 493 height 21
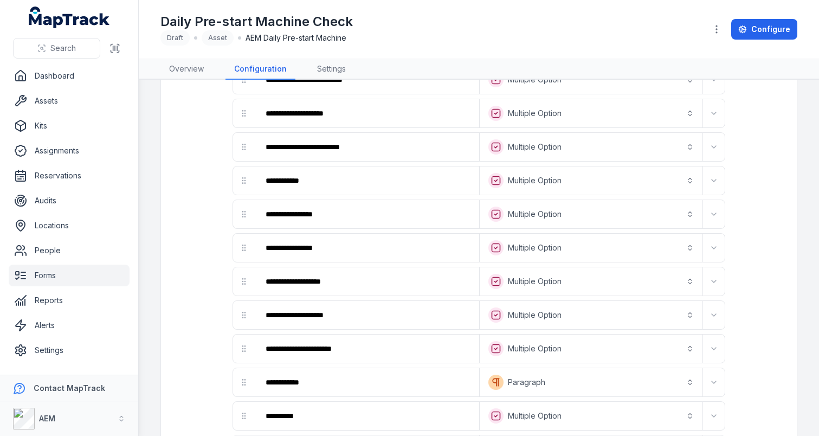
scroll to position [0, 0]
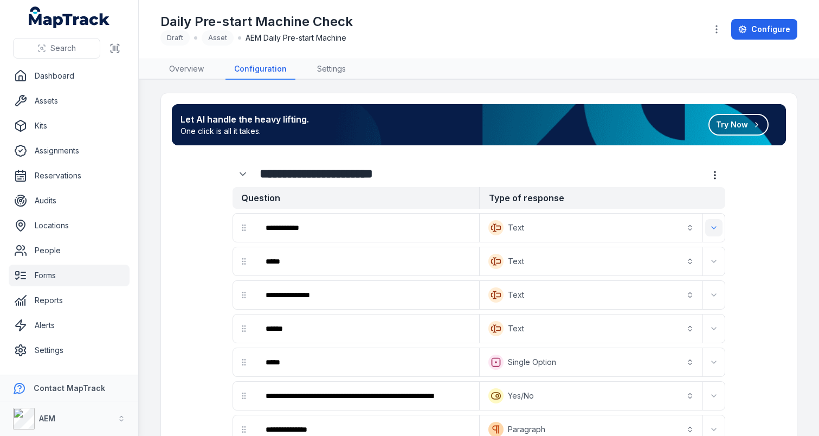
click at [710, 228] on icon "Expand" at bounding box center [714, 227] width 9 height 9
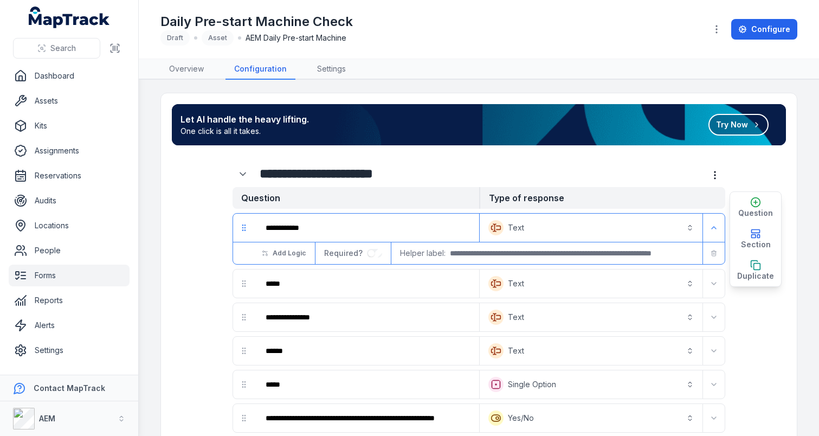
click at [572, 313] on button "Text *******" at bounding box center [591, 317] width 219 height 24
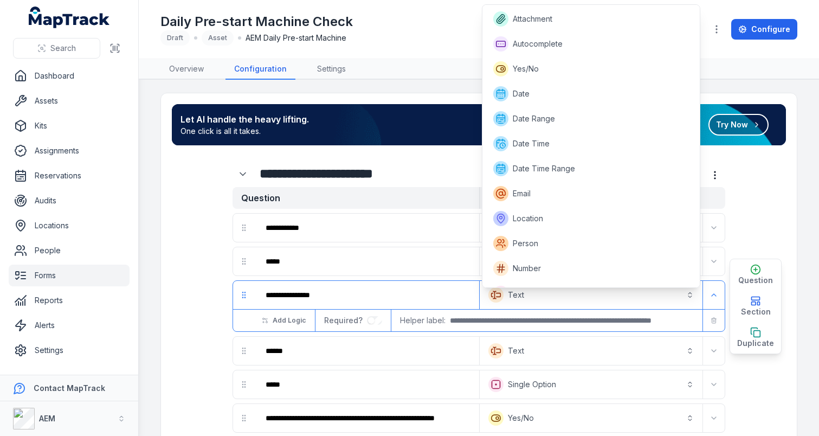
scroll to position [93, 0]
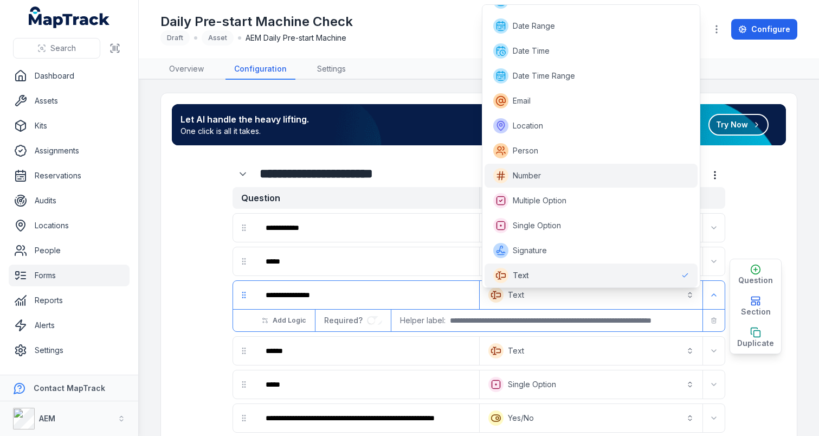
click at [567, 173] on div "Number" at bounding box center [591, 175] width 196 height 15
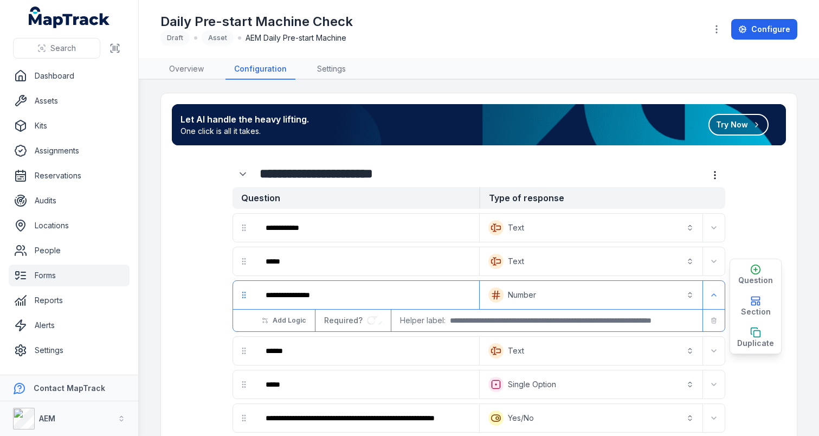
click at [533, 354] on button "Text *******" at bounding box center [591, 351] width 219 height 24
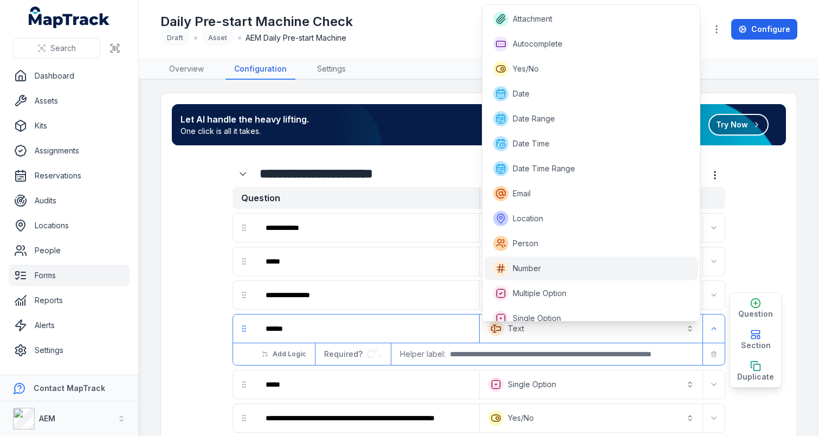
scroll to position [59, 0]
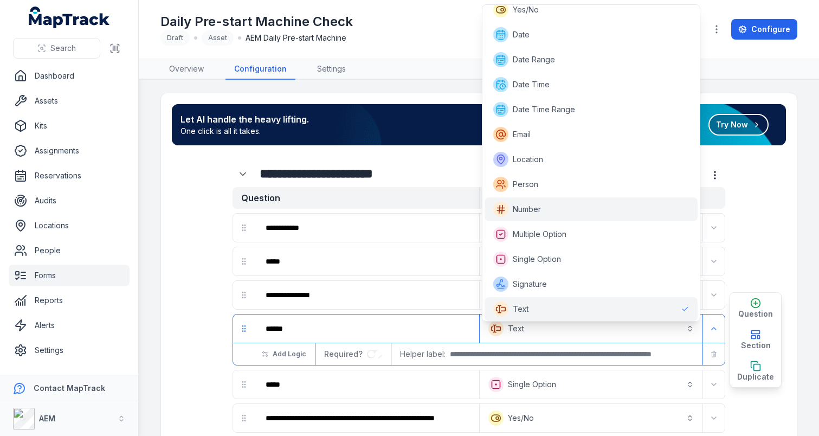
click at [535, 210] on span "Number" at bounding box center [527, 209] width 28 height 11
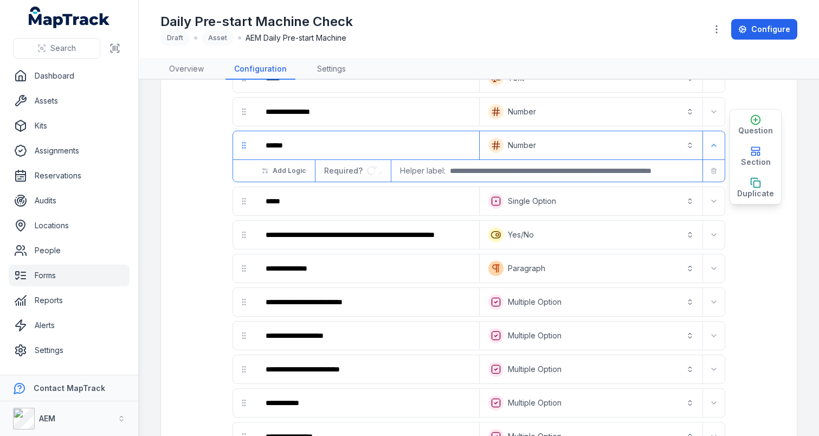
scroll to position [206, 0]
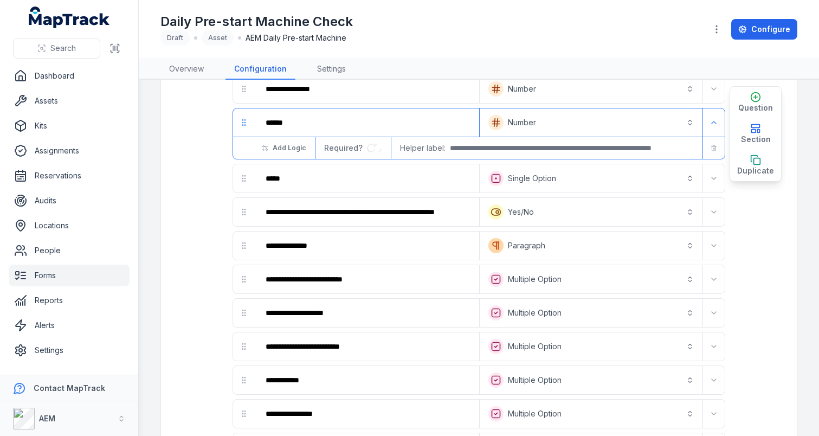
click at [688, 184] on button "**********" at bounding box center [591, 178] width 219 height 24
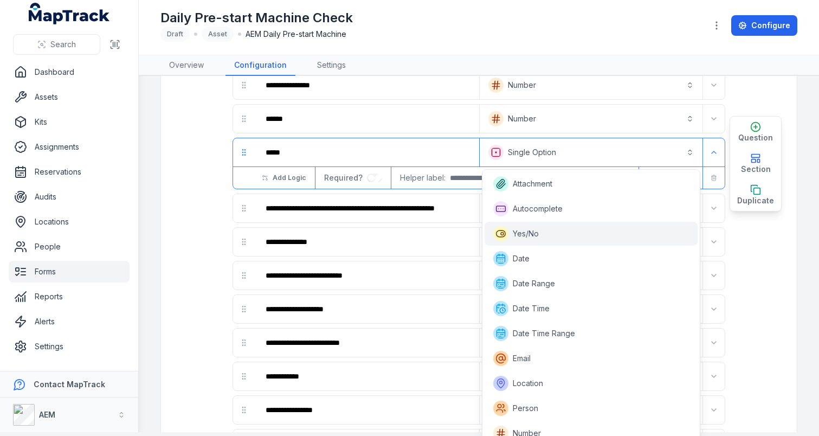
scroll to position [59, 0]
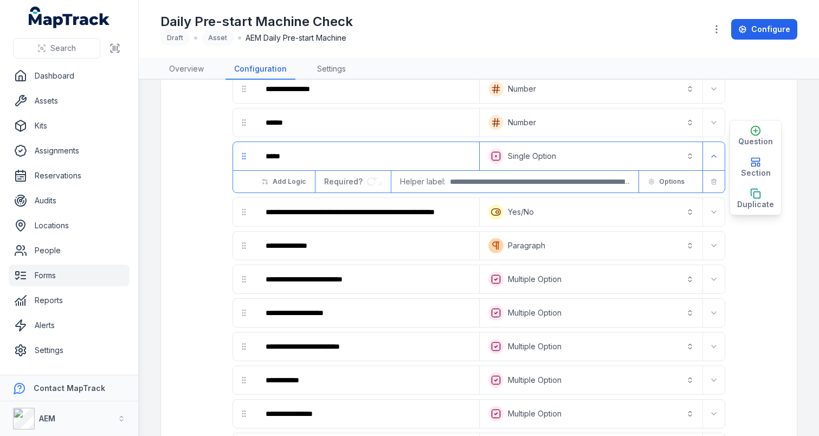
scroll to position [0, 0]
click at [668, 176] on button "Options" at bounding box center [667, 181] width 50 height 18
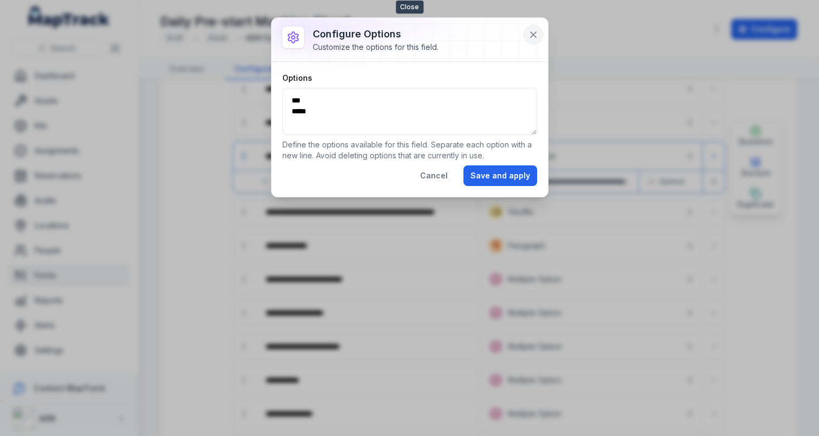
click at [535, 38] on icon at bounding box center [533, 34] width 11 height 11
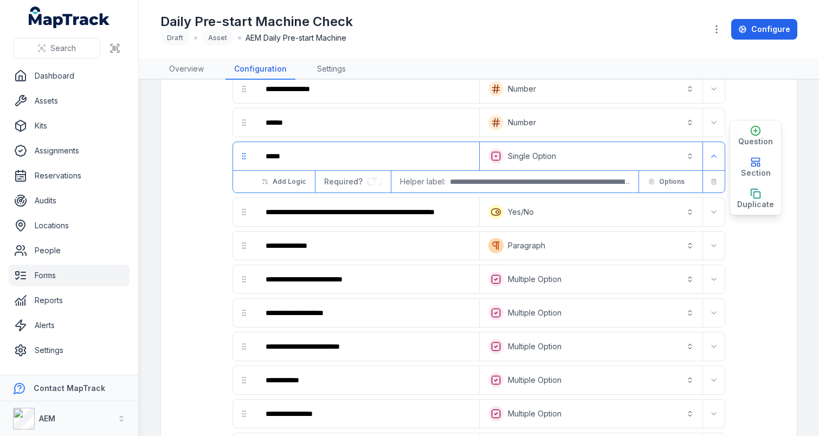
click at [531, 283] on button "**********" at bounding box center [591, 279] width 219 height 24
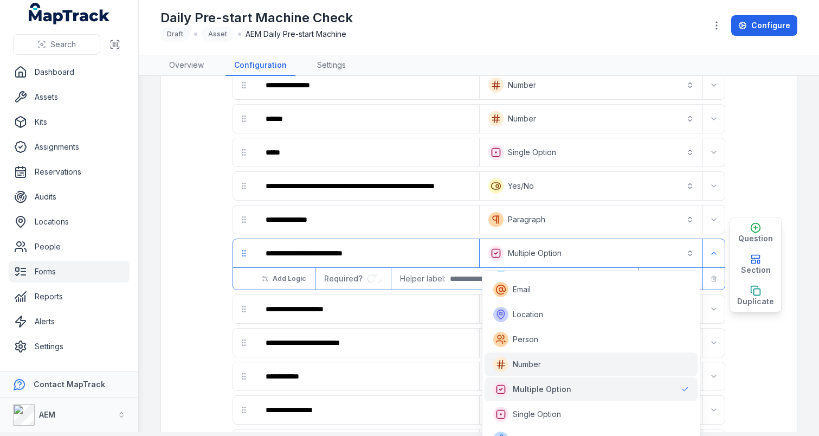
scroll to position [177, 0]
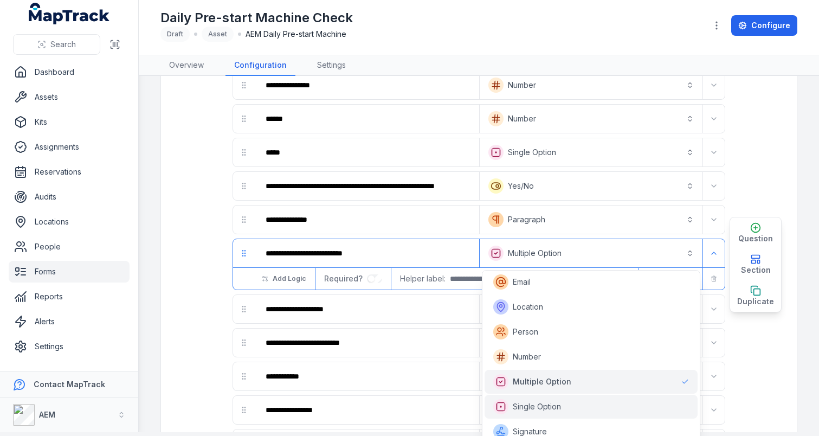
click at [534, 402] on span "Single Option" at bounding box center [537, 406] width 48 height 11
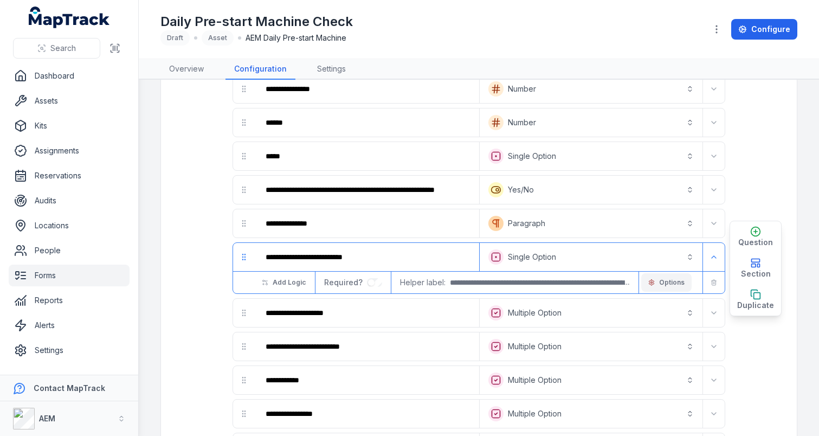
click at [662, 279] on span "Options" at bounding box center [671, 282] width 25 height 9
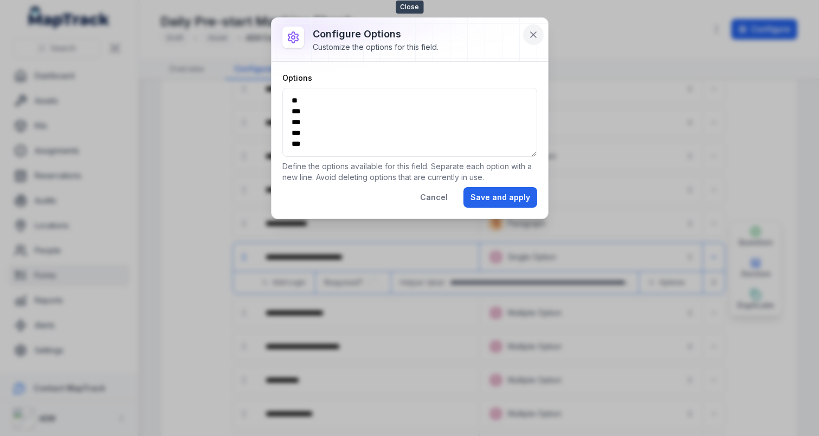
click at [531, 40] on icon at bounding box center [533, 34] width 11 height 11
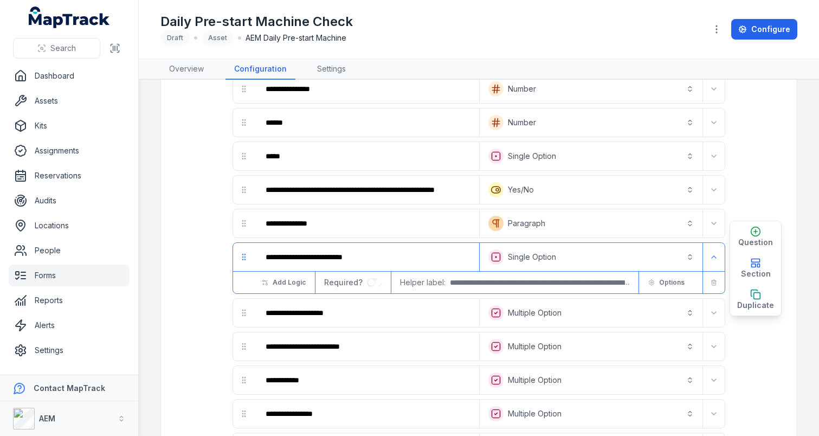
click at [595, 255] on button "**********" at bounding box center [591, 257] width 219 height 24
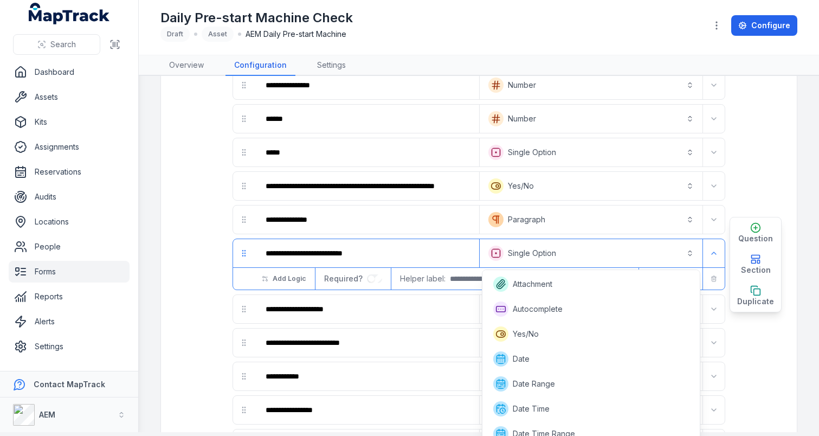
scroll to position [159, 0]
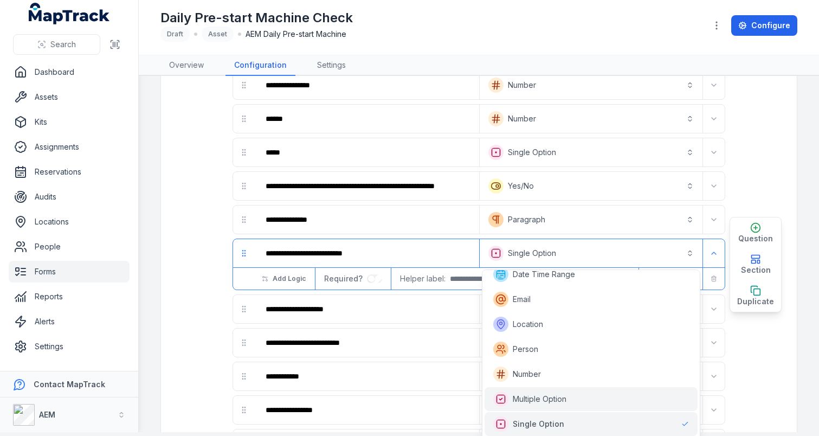
click at [556, 398] on span "Multiple Option" at bounding box center [540, 399] width 54 height 11
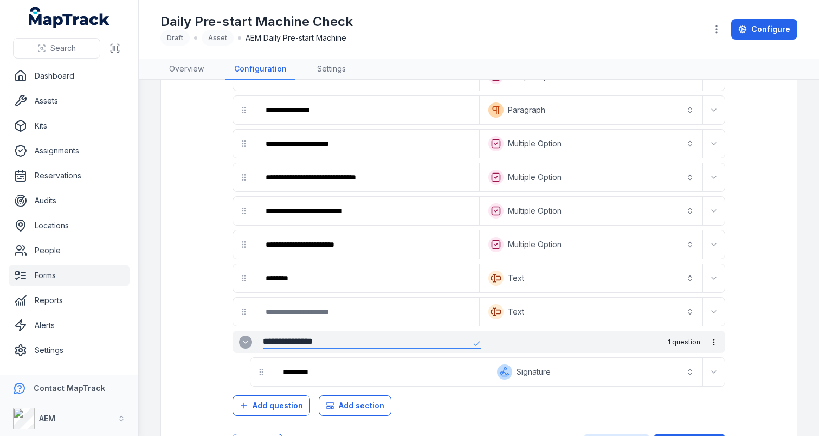
scroll to position [896, 0]
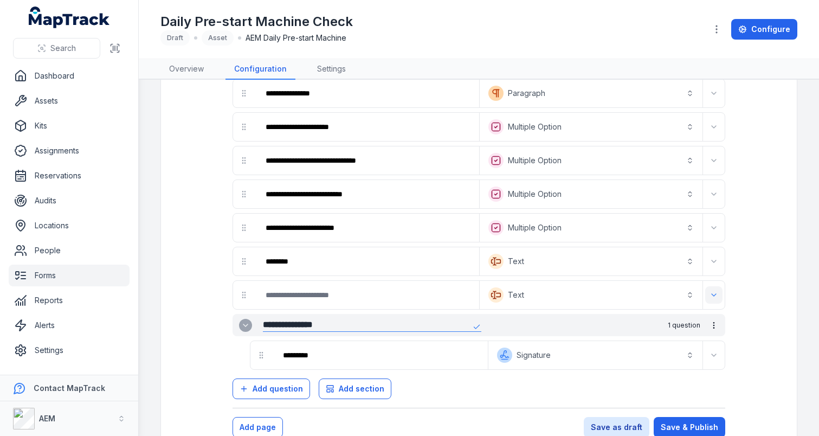
click at [717, 296] on icon "Expand" at bounding box center [714, 295] width 9 height 9
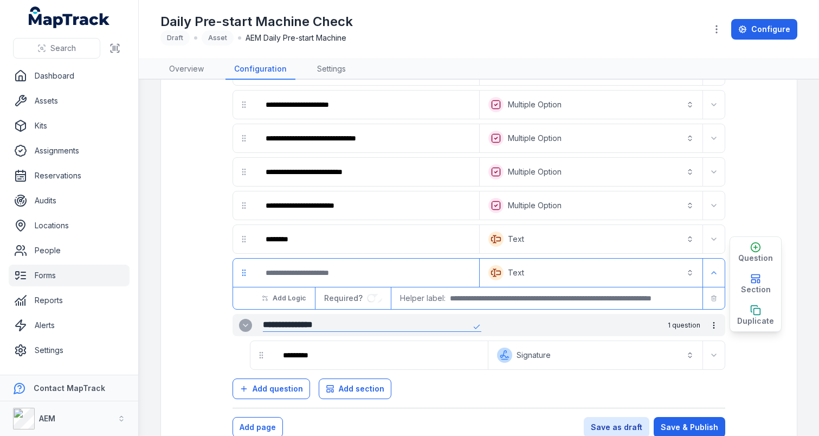
click at [627, 420] on button "Save as draft" at bounding box center [617, 427] width 66 height 21
click at [329, 37] on span "AEM Daily Pre-start Machine" at bounding box center [296, 38] width 101 height 11
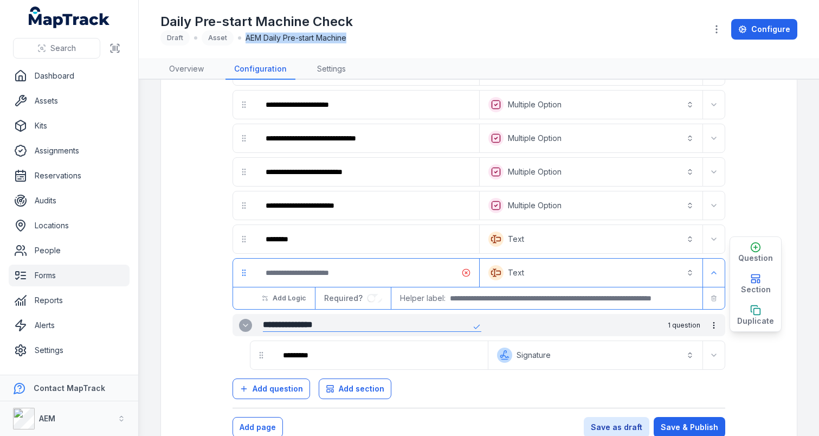
click at [329, 37] on span "AEM Daily Pre-start Machine" at bounding box center [296, 38] width 101 height 11
copy div "AEM Daily Pre-start Machine"
click at [408, 39] on div "Daily Pre-start Machine Check Draft Asset AEM Daily Pre-start Machine" at bounding box center [429, 29] width 537 height 33
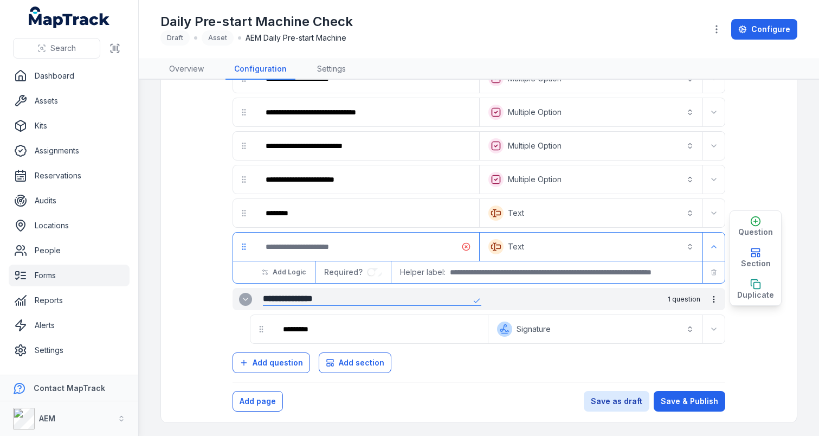
click at [620, 217] on button "Text *******" at bounding box center [591, 213] width 219 height 24
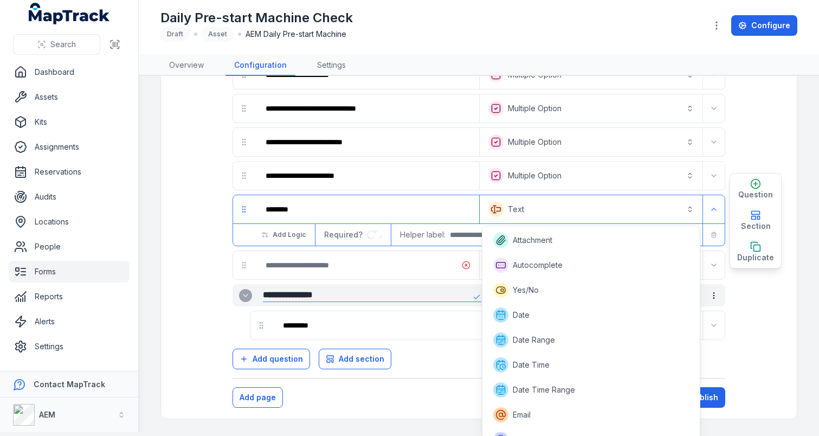
scroll to position [165, 0]
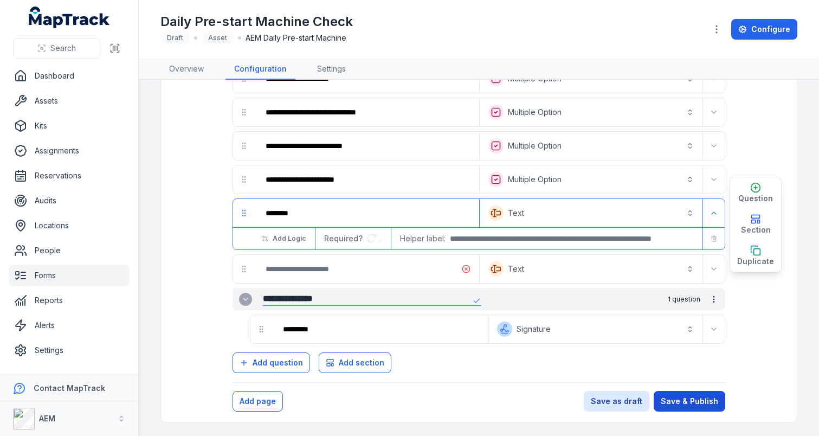
click at [689, 404] on button "Save & Publish" at bounding box center [690, 401] width 72 height 21
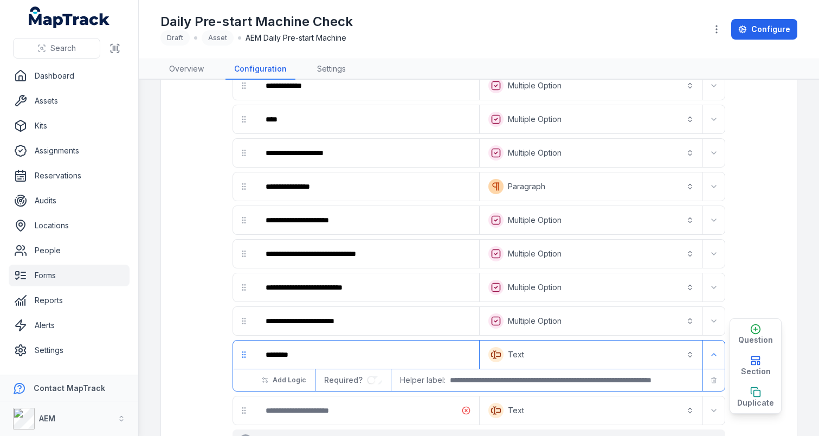
scroll to position [922, 0]
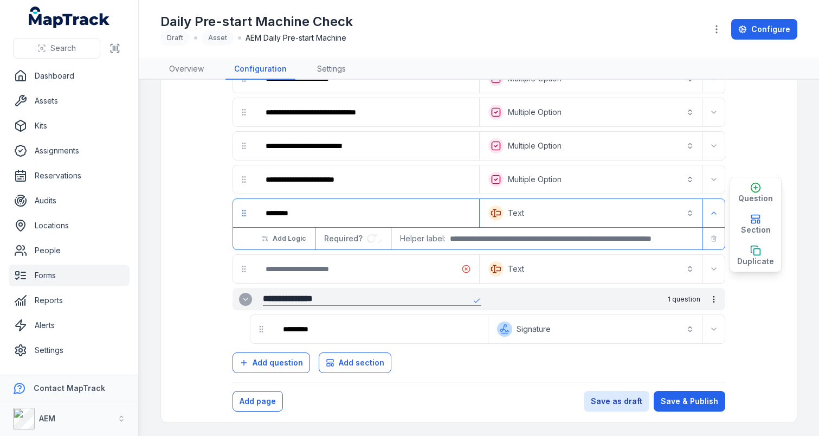
click at [364, 302] on input "**********" at bounding box center [366, 298] width 206 height 13
click at [626, 403] on button "Save as draft" at bounding box center [617, 401] width 66 height 21
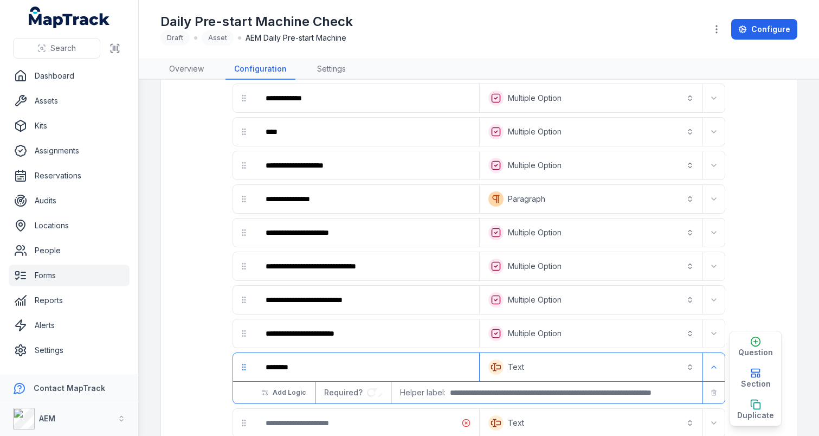
scroll to position [873, 0]
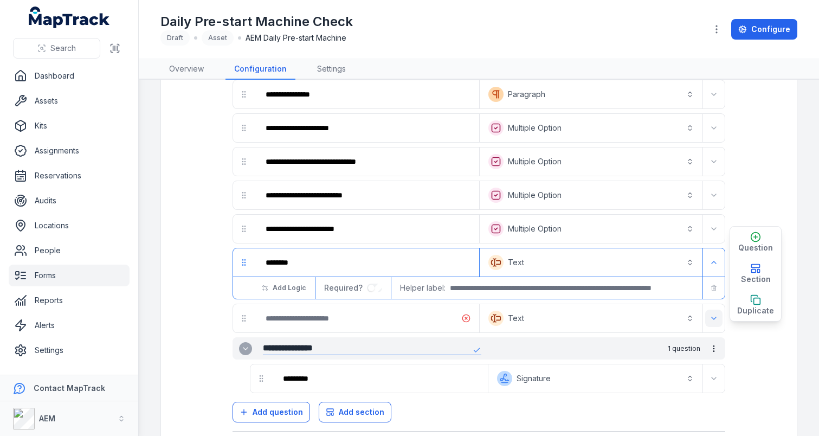
click at [713, 320] on icon "Expand" at bounding box center [714, 318] width 9 height 9
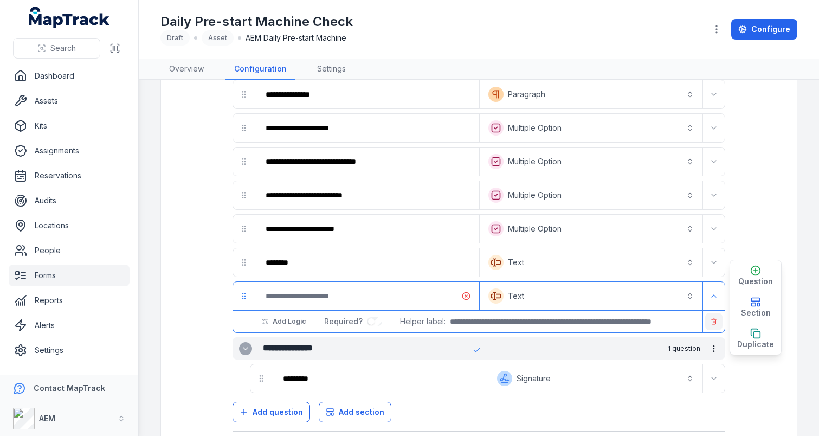
click at [709, 325] on button "button" at bounding box center [713, 321] width 17 height 17
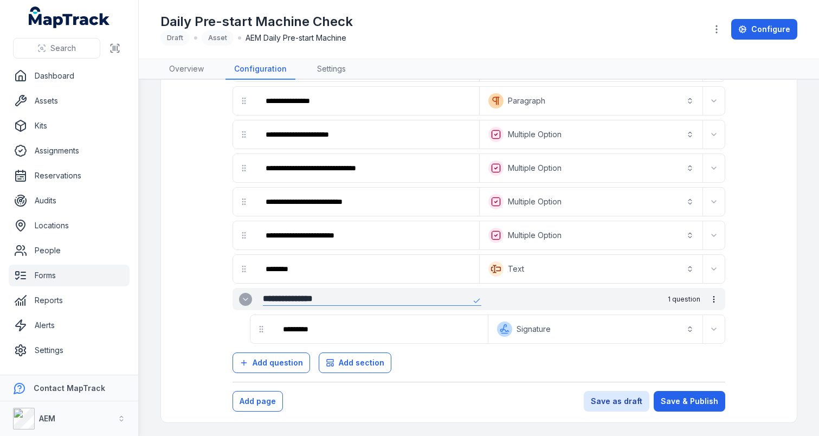
scroll to position [867, 0]
click at [682, 403] on button "Save & Publish" at bounding box center [690, 401] width 72 height 21
